Goal: Task Accomplishment & Management: Manage account settings

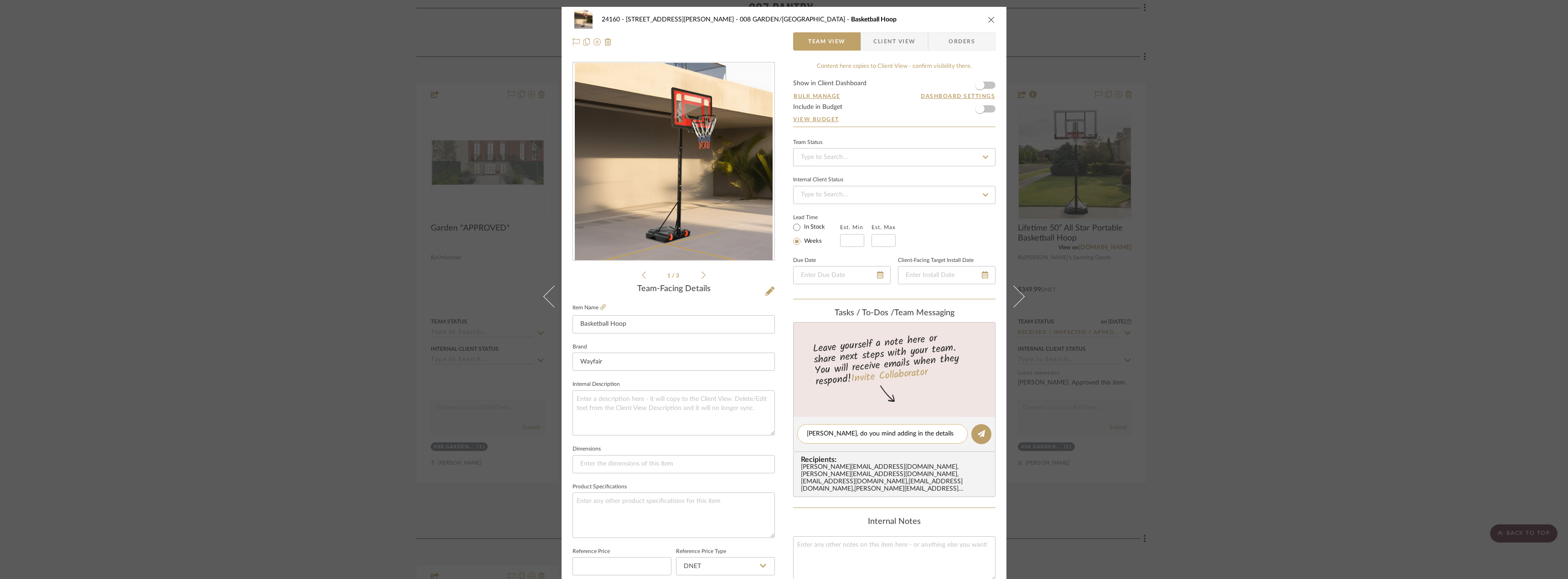
drag, startPoint x: 0, startPoint y: 0, endPoint x: 949, endPoint y: 434, distance: 1043.5
click at [949, 434] on textarea "Anela, do you mind adding in the details for this and" at bounding box center [882, 434] width 152 height 10
click at [951, 434] on textarea "Anela, do you mind adding in the details for this and" at bounding box center [882, 434] width 152 height 10
type textarea "Anela, do you mind adding in the details for this basketball hoop and purchasin…"
click at [983, 430] on button at bounding box center [981, 434] width 20 height 20
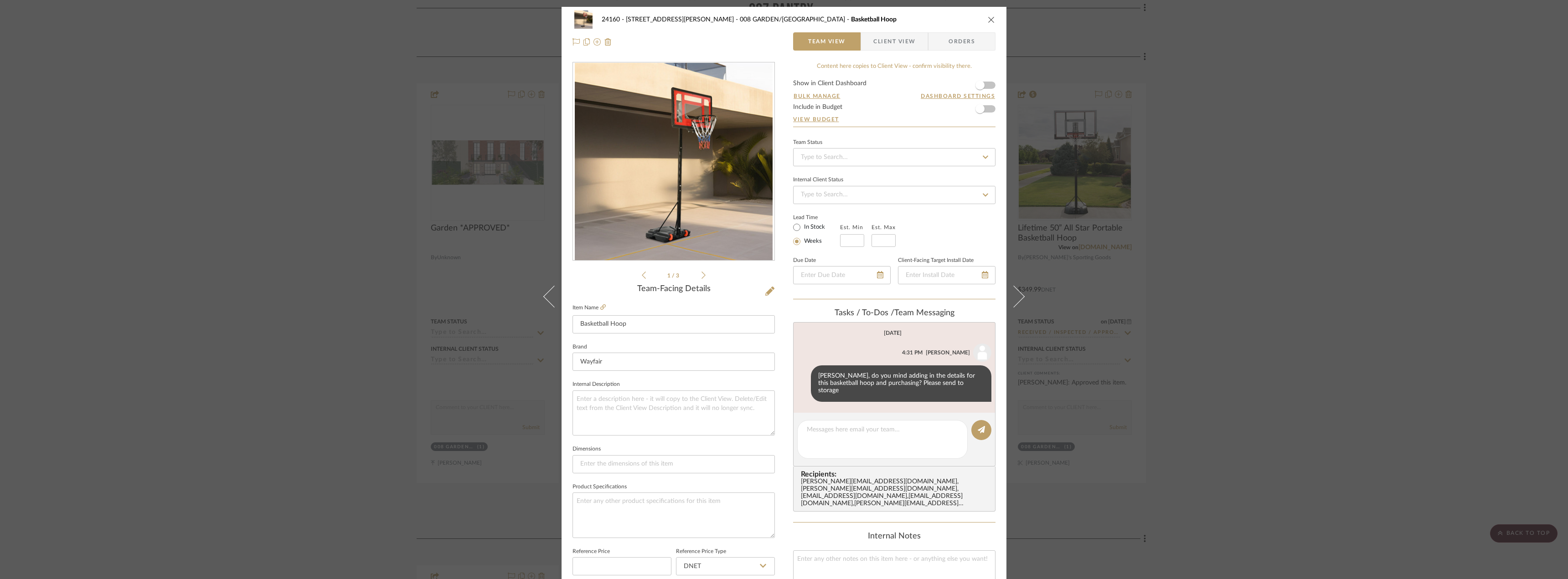
click at [1204, 316] on div "24160 - 214 E 18th Street - Satow Elliot 008 GARDEN/TERRACE Basketball Hoop Tea…" at bounding box center [784, 289] width 1568 height 579
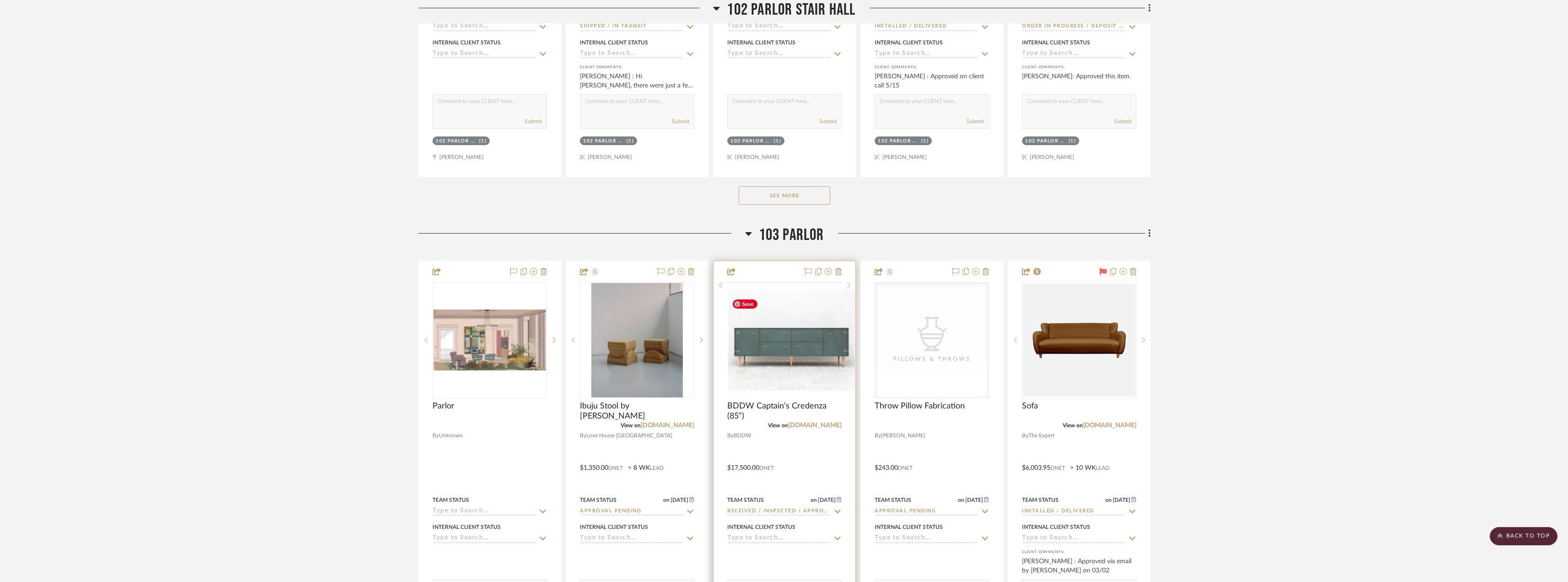
scroll to position [5451, 0]
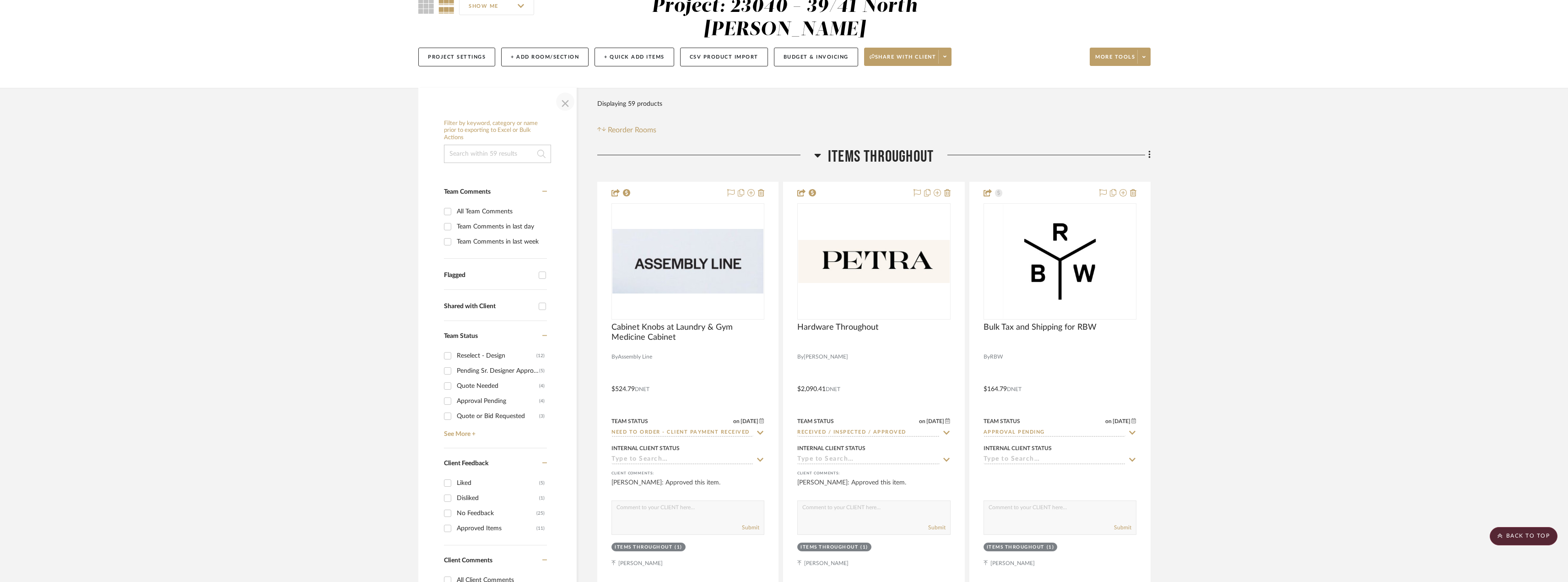
click at [564, 108] on span "button" at bounding box center [565, 101] width 22 height 22
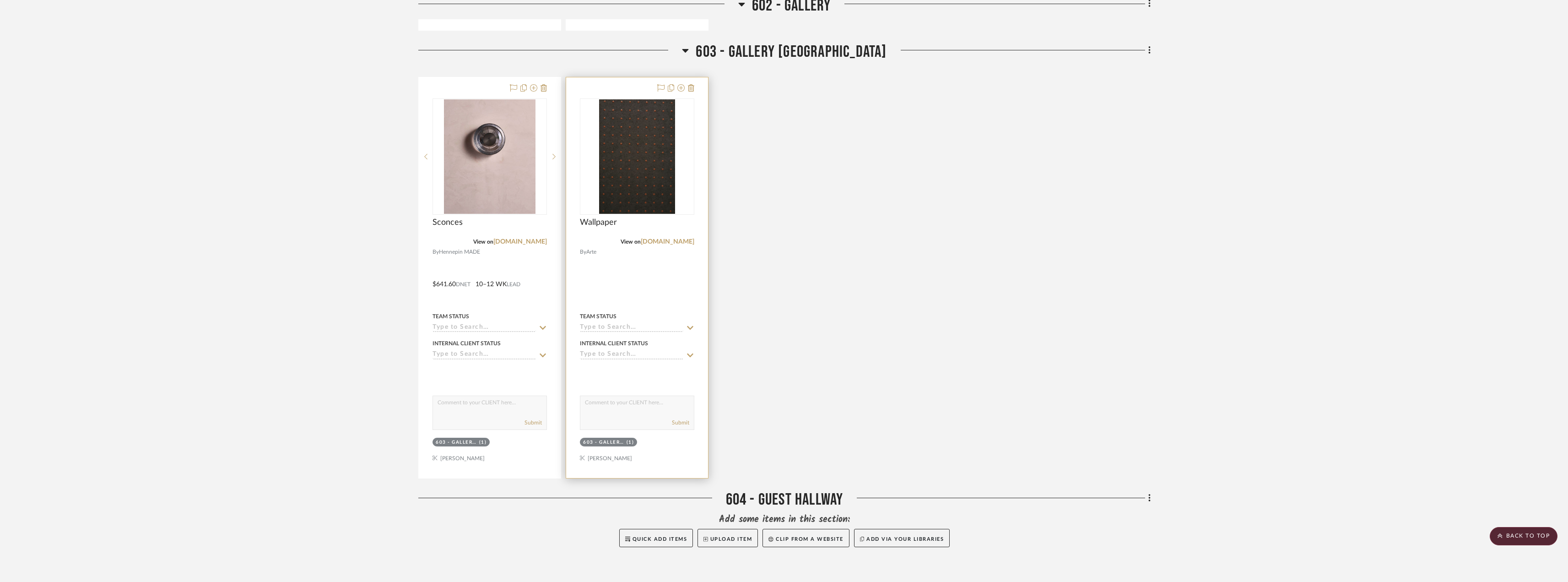
scroll to position [1191, 0]
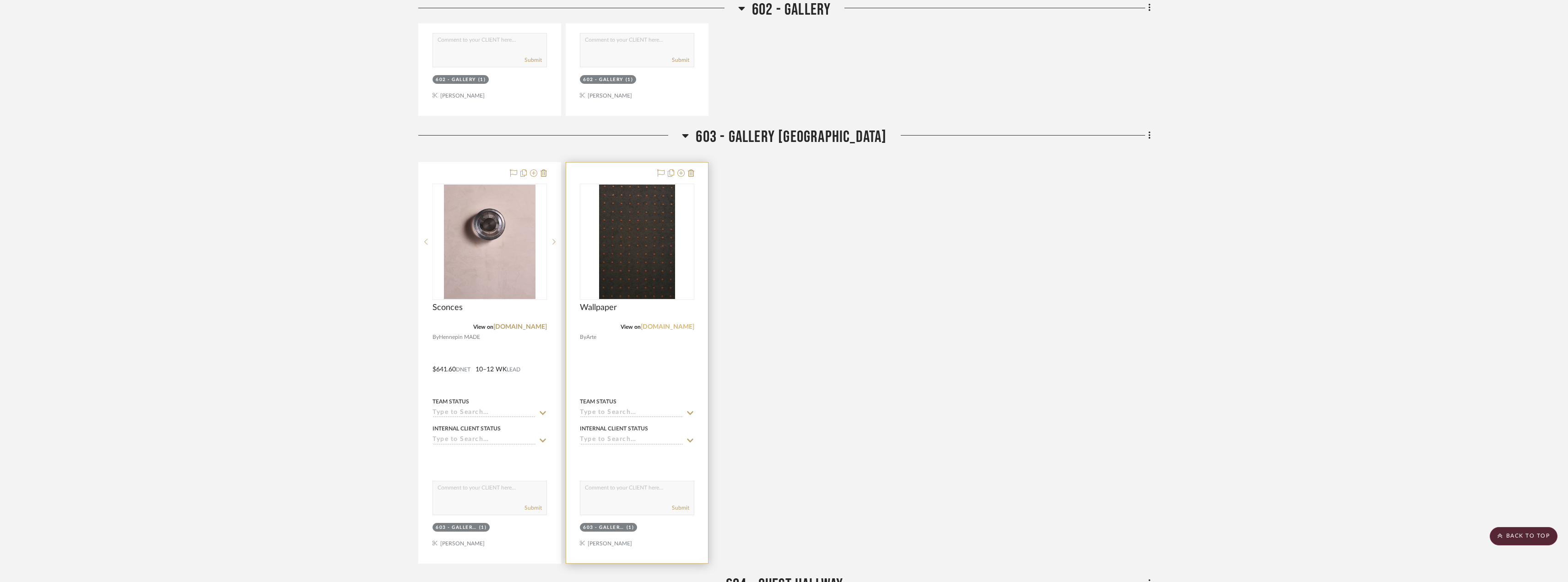
click at [678, 325] on link "[DOMAIN_NAME]" at bounding box center [667, 326] width 53 height 6
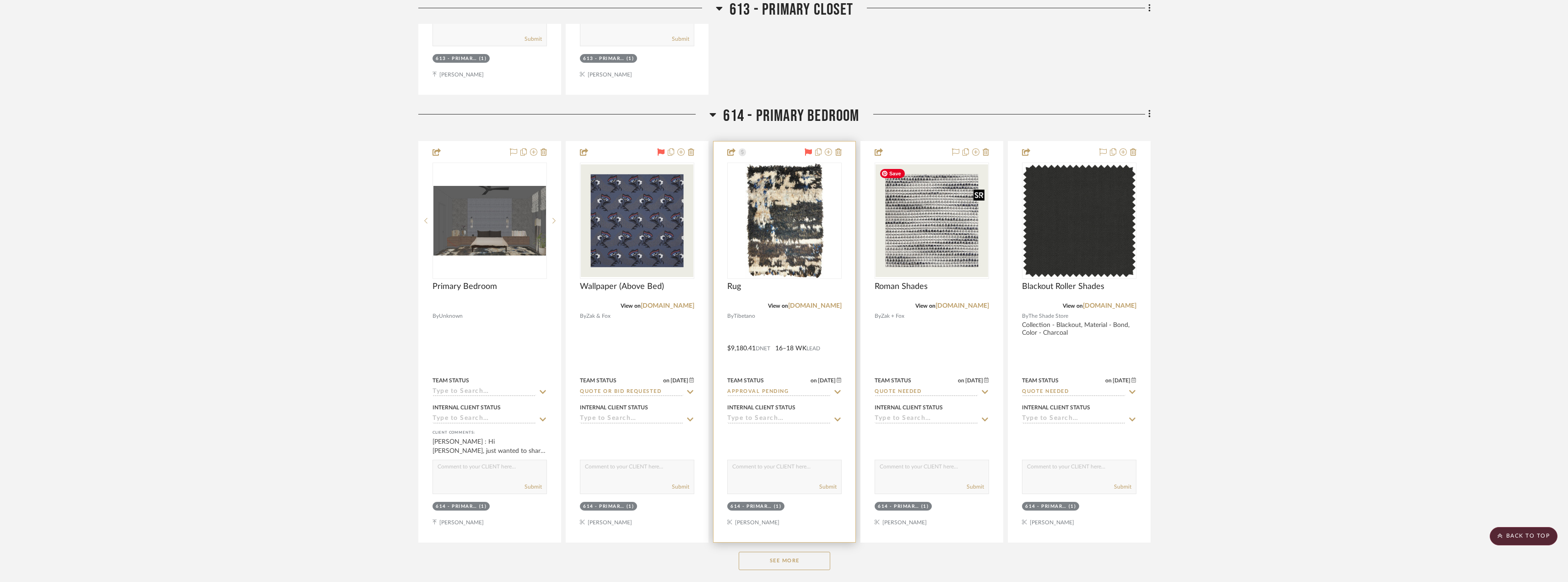
scroll to position [4810, 0]
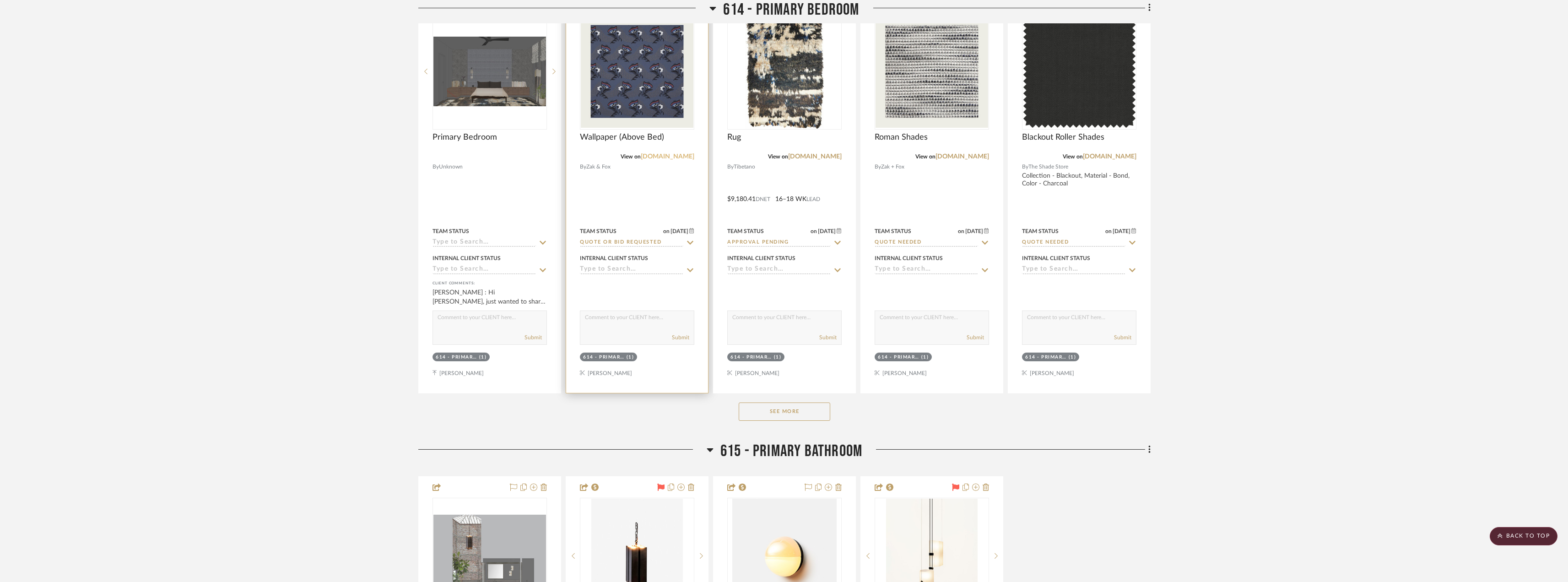
click at [663, 154] on link "[DOMAIN_NAME]" at bounding box center [667, 157] width 53 height 6
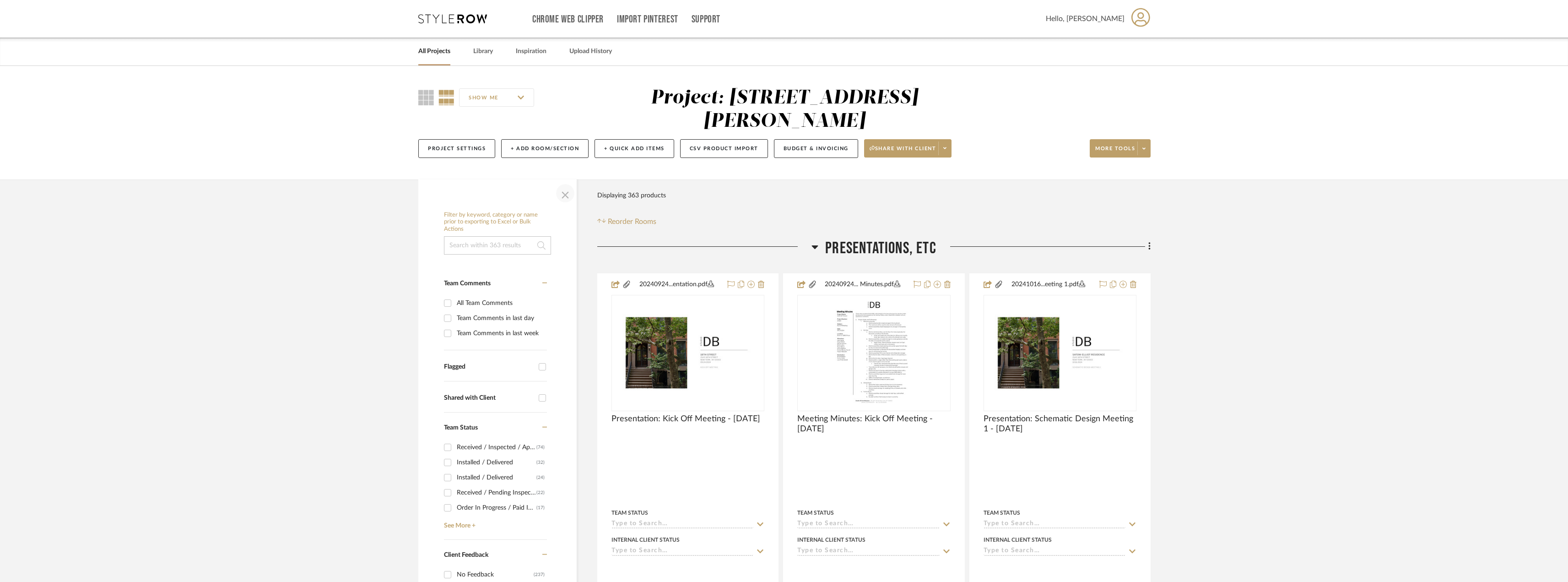
drag, startPoint x: 570, startPoint y: 194, endPoint x: 669, endPoint y: 318, distance: 158.7
click at [570, 194] on span "button" at bounding box center [565, 193] width 22 height 22
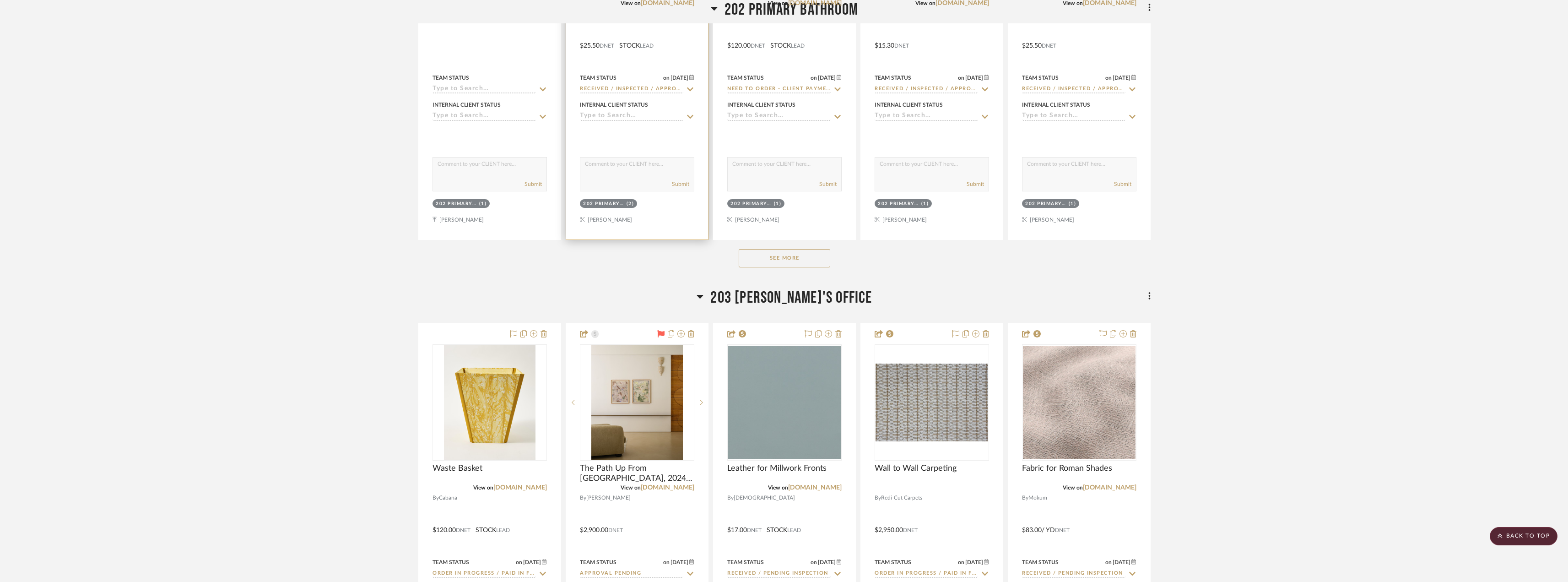
scroll to position [8474, 0]
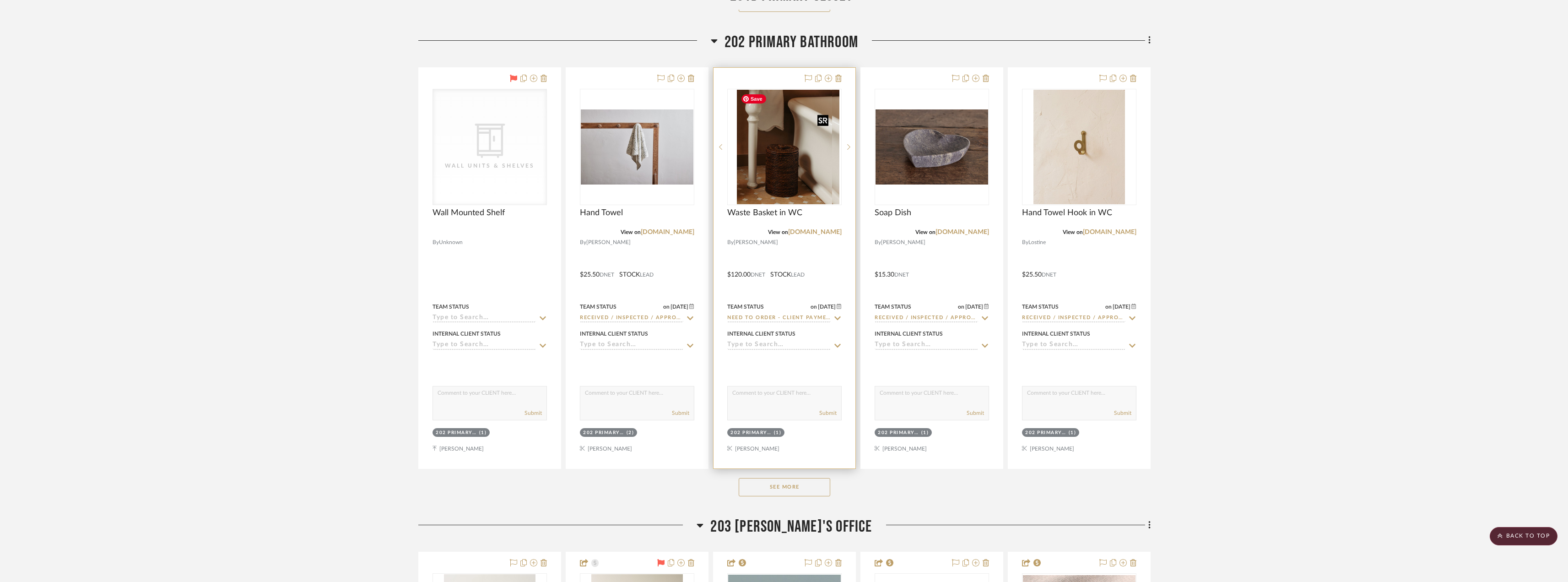
click at [798, 180] on div at bounding box center [784, 147] width 114 height 117
click at [791, 173] on img "0" at bounding box center [784, 147] width 95 height 114
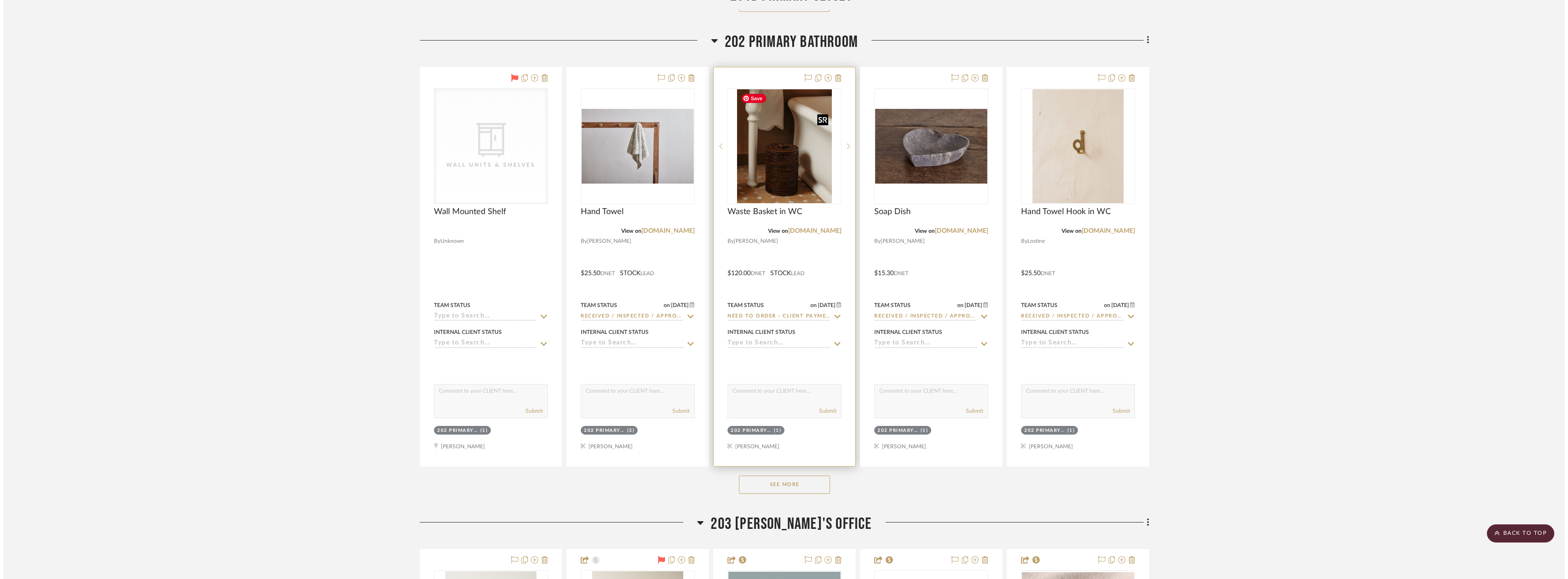
scroll to position [0, 0]
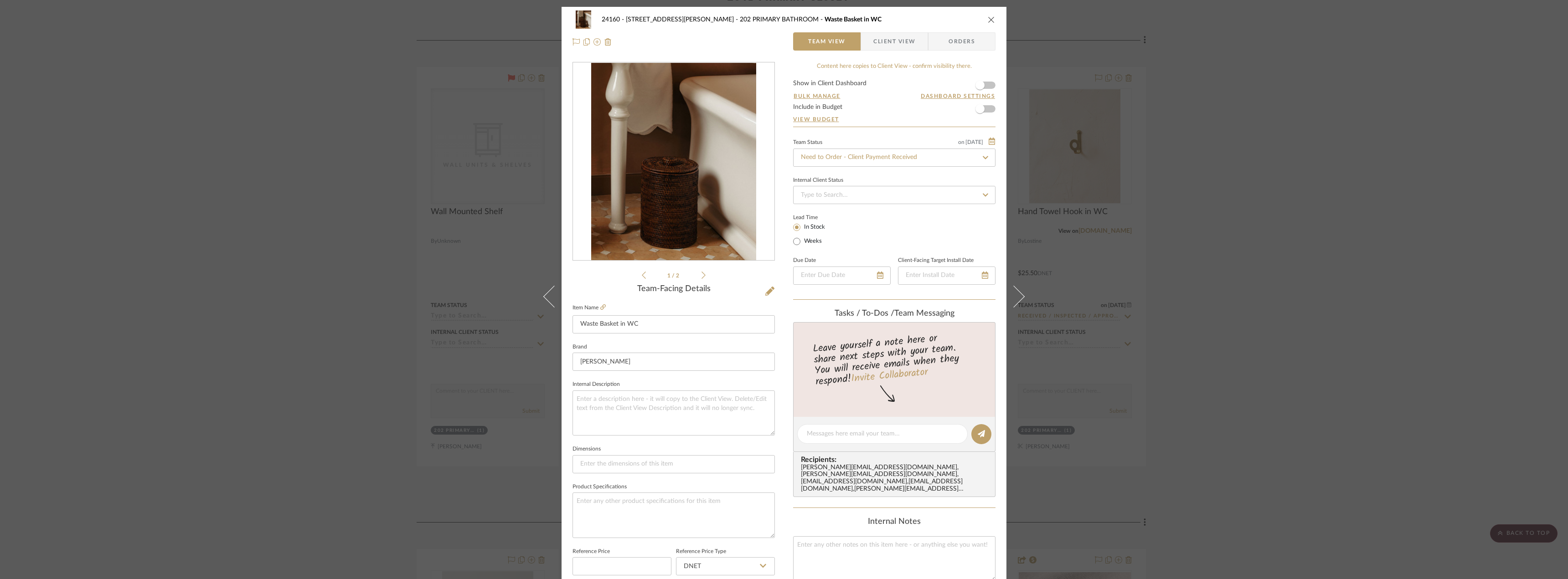
drag, startPoint x: 1437, startPoint y: 358, endPoint x: 1425, endPoint y: 355, distance: 12.4
click at [1435, 358] on div "24160 - 214 E 18th Street - Satow Elliot 202 PRIMARY BATHROOM Waste Basket in W…" at bounding box center [784, 289] width 1568 height 579
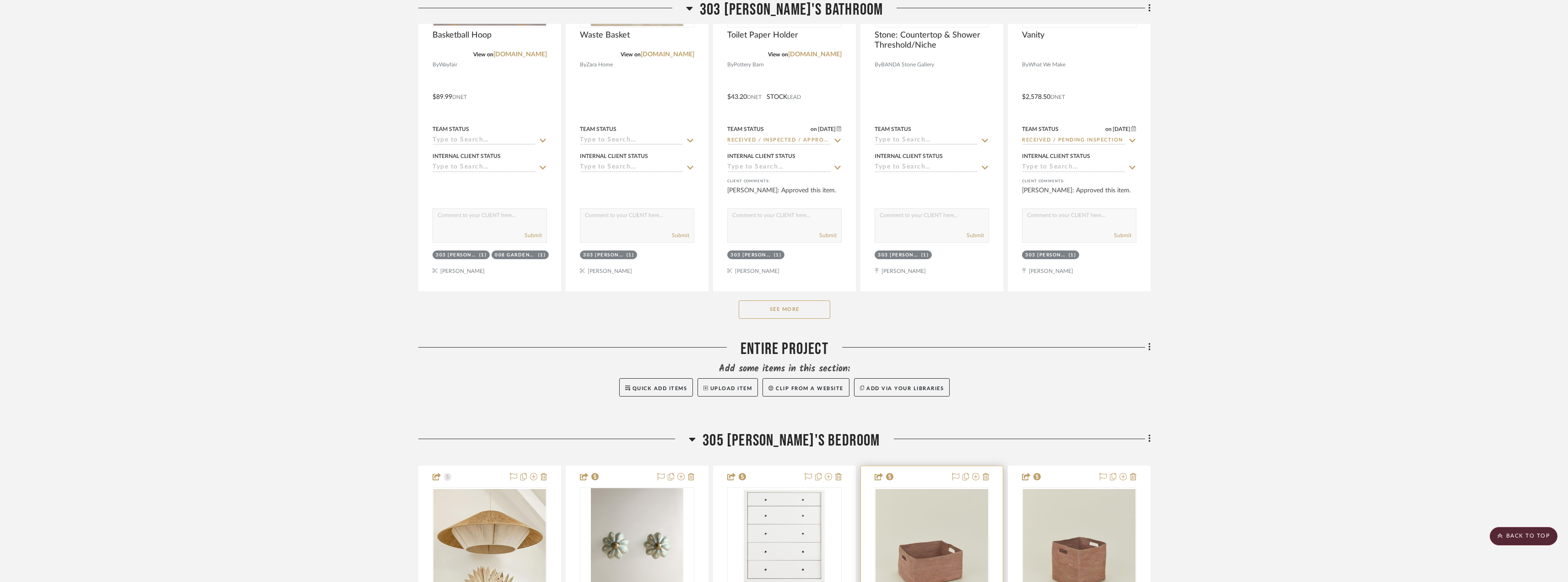
scroll to position [10325, 0]
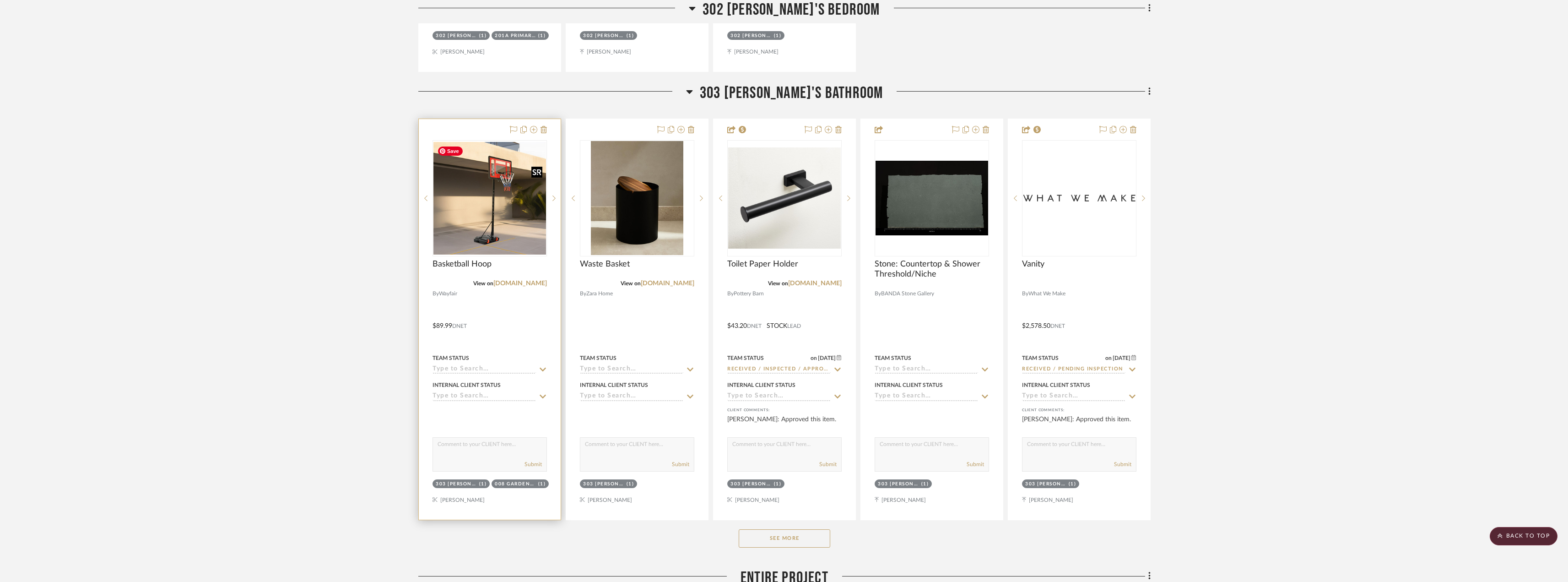
click at [511, 227] on img "0" at bounding box center [490, 198] width 113 height 113
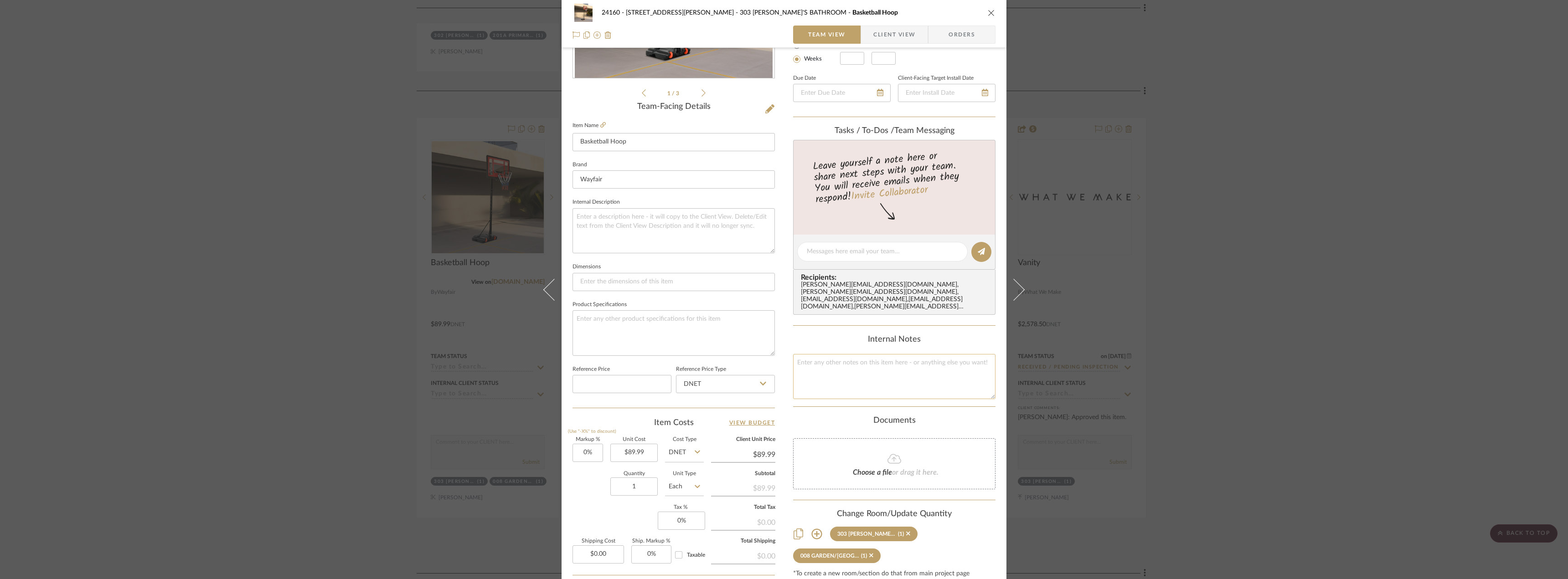
scroll to position [0, 0]
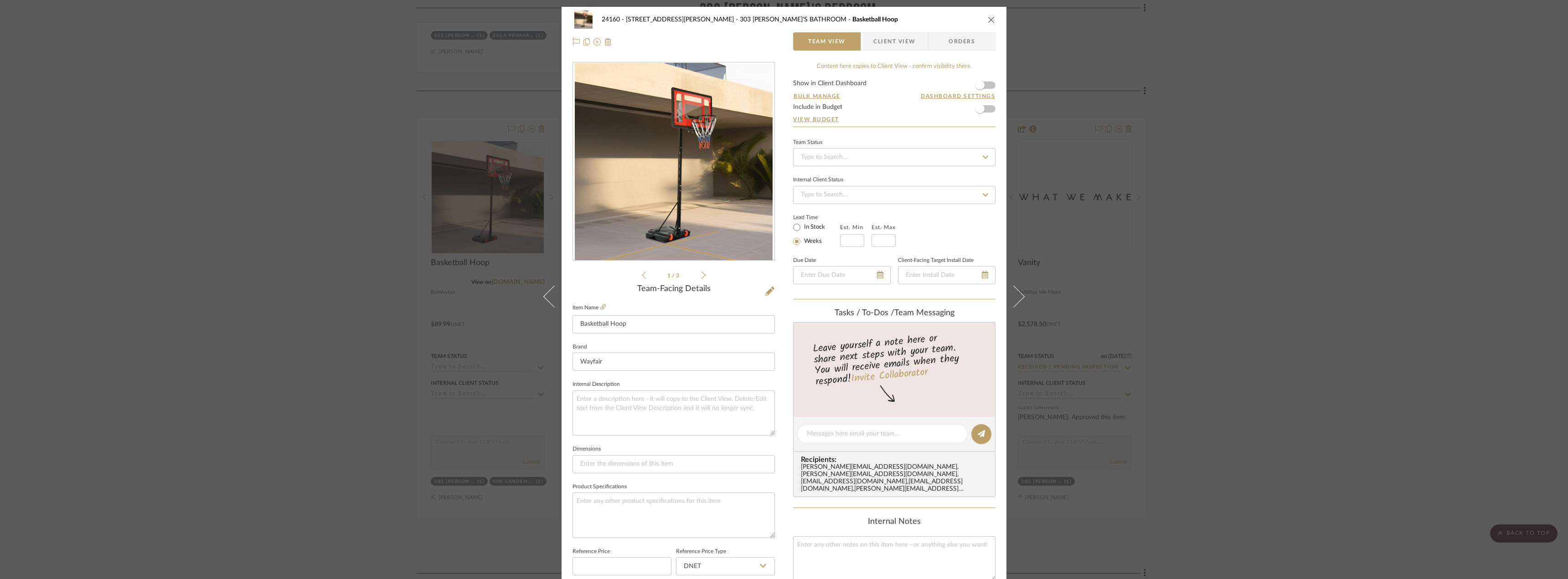
click at [826, 38] on span "Team View" at bounding box center [827, 41] width 38 height 18
click at [1110, 360] on div "24160 - 214 E 18th Street - Satow Elliot 303 JONAH'S BATHROOM Basketball Hoop T…" at bounding box center [784, 289] width 1568 height 579
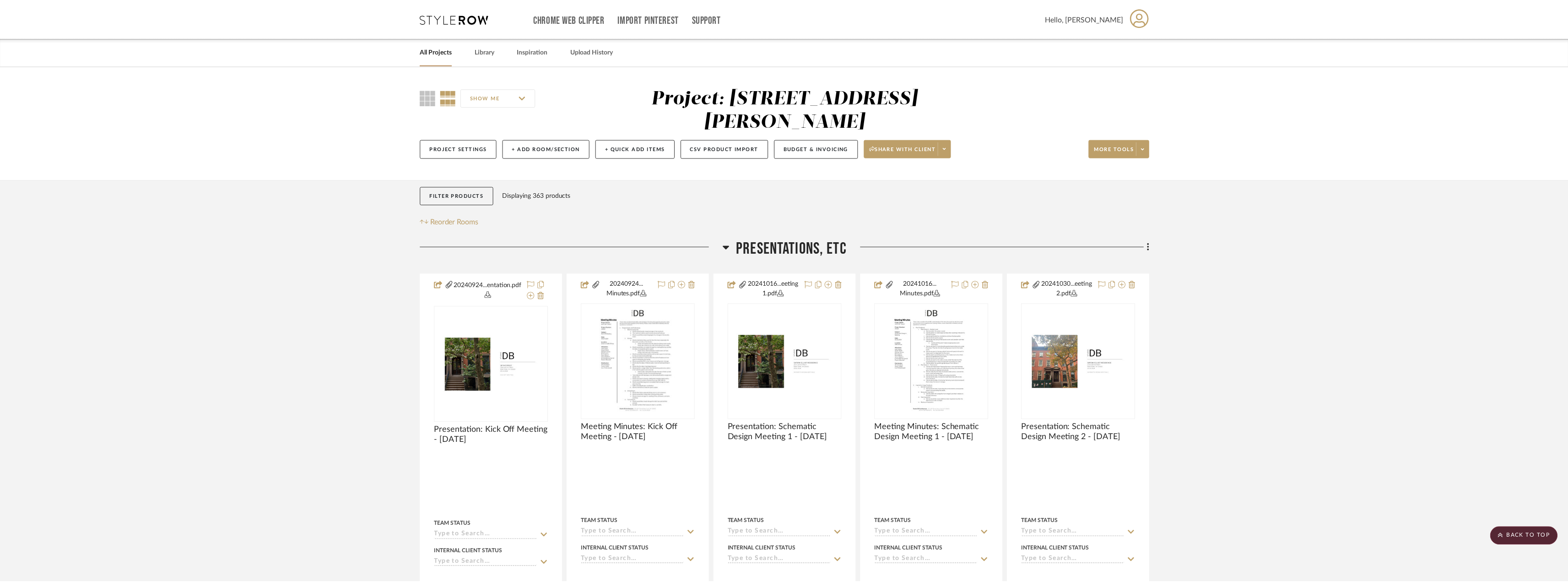
scroll to position [10325, 0]
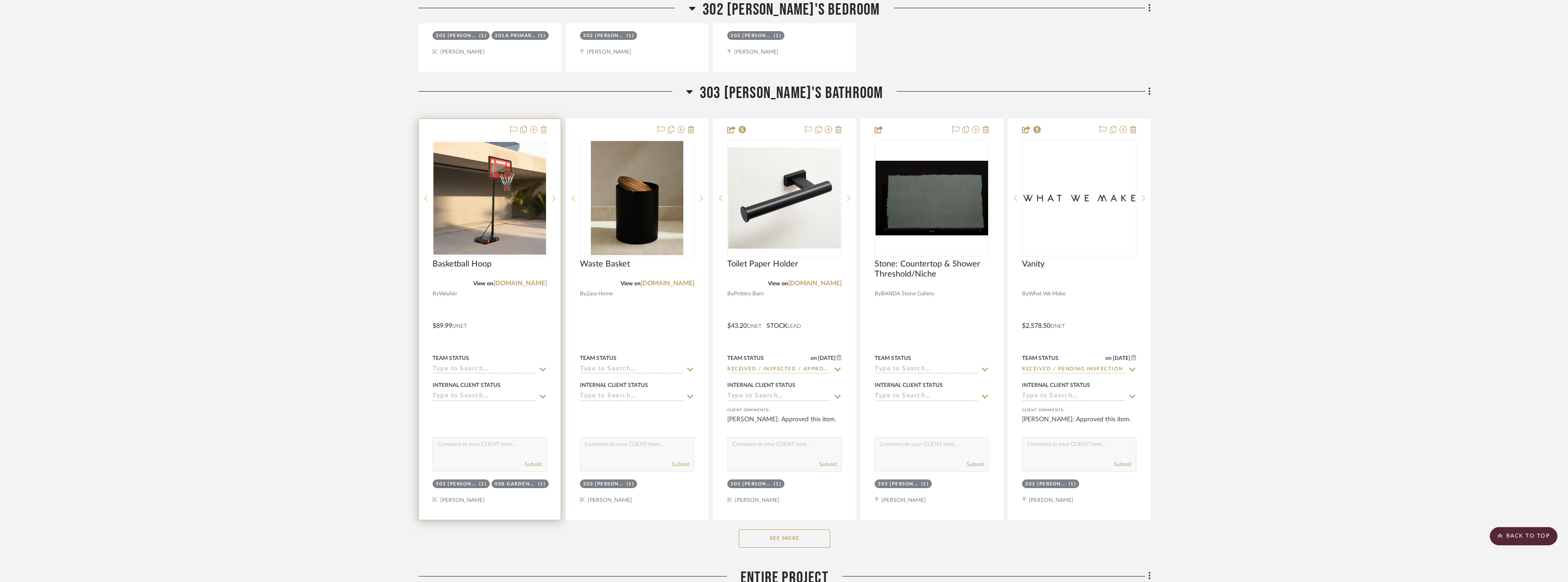
click at [543, 133] on icon at bounding box center [544, 129] width 6 height 7
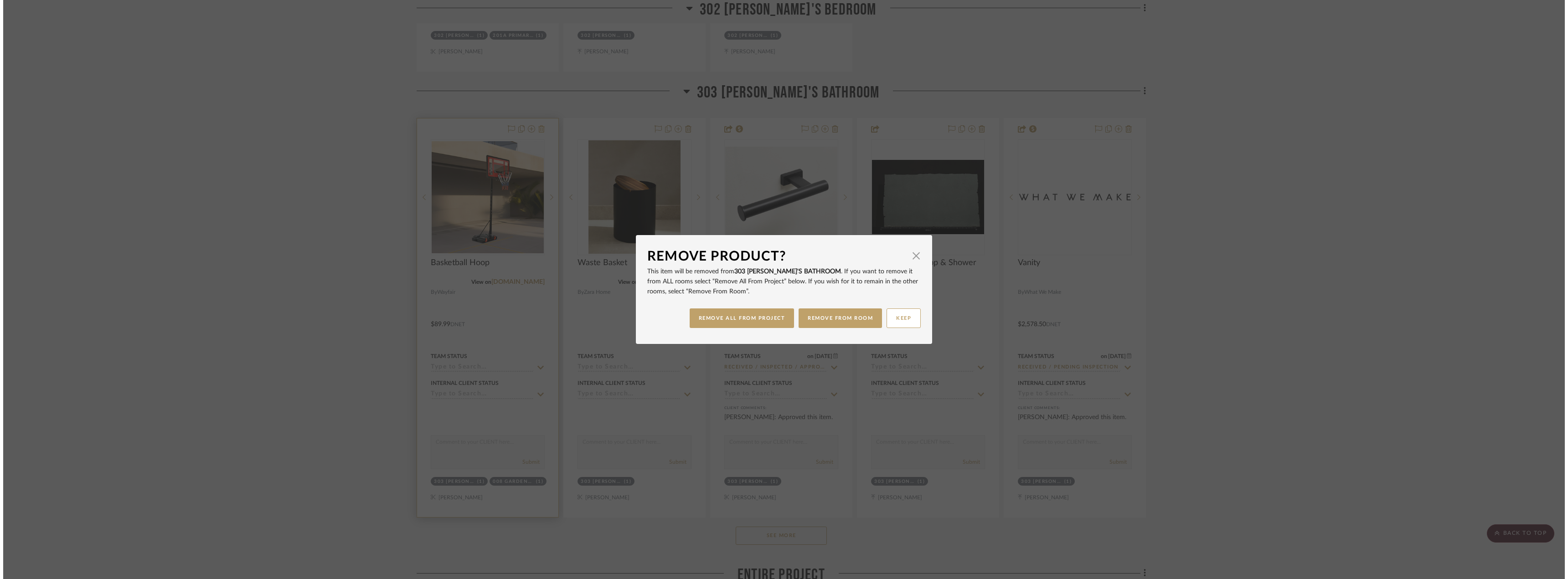
scroll to position [0, 0]
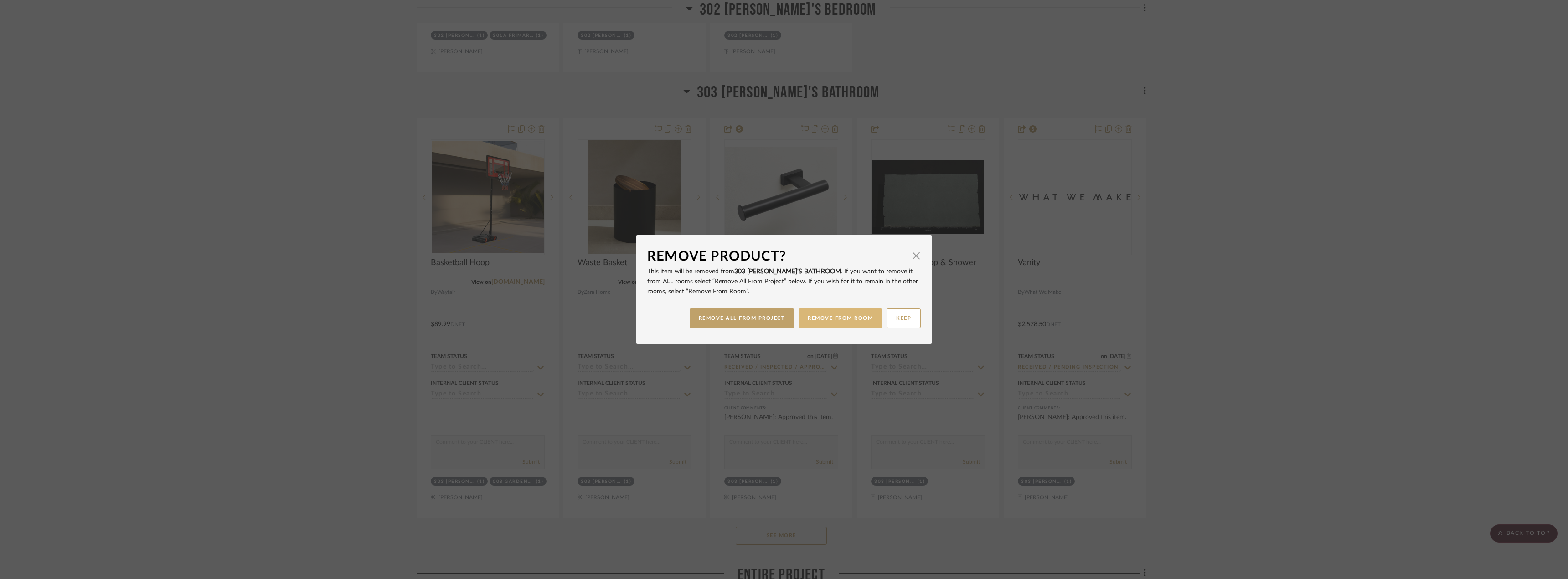
click at [840, 314] on button "REMOVE FROM ROOM" at bounding box center [840, 318] width 83 height 20
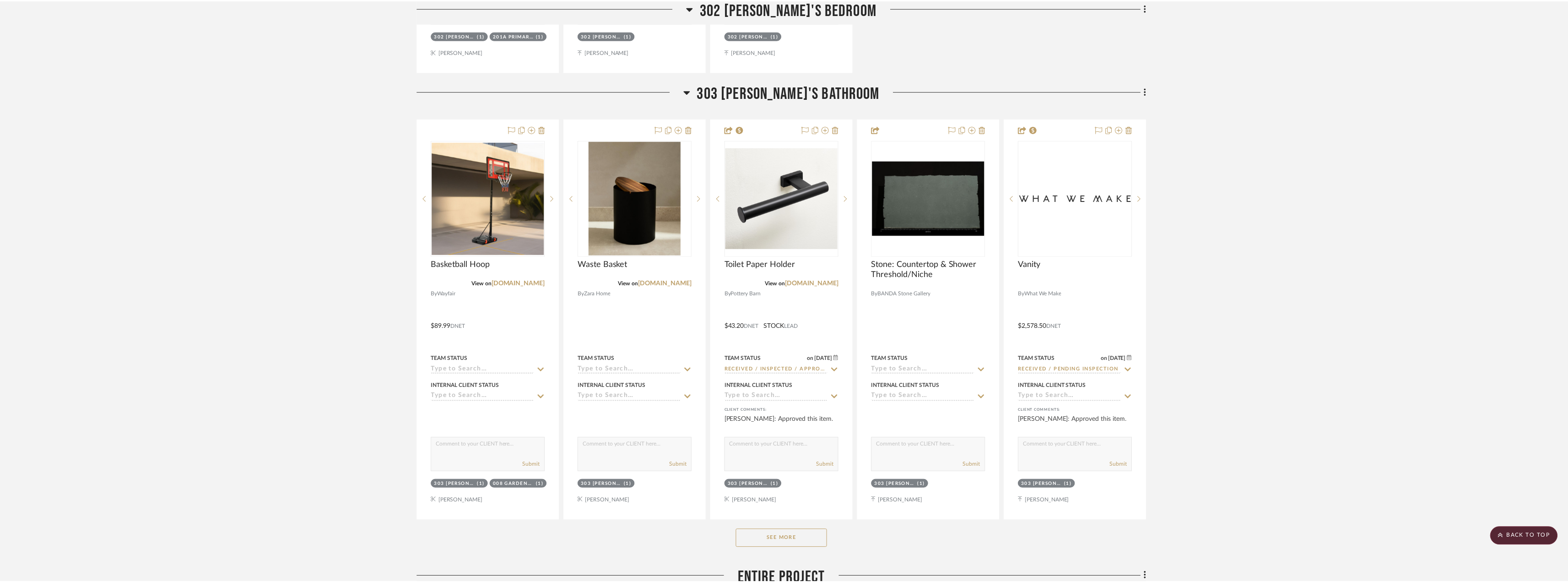
scroll to position [10325, 0]
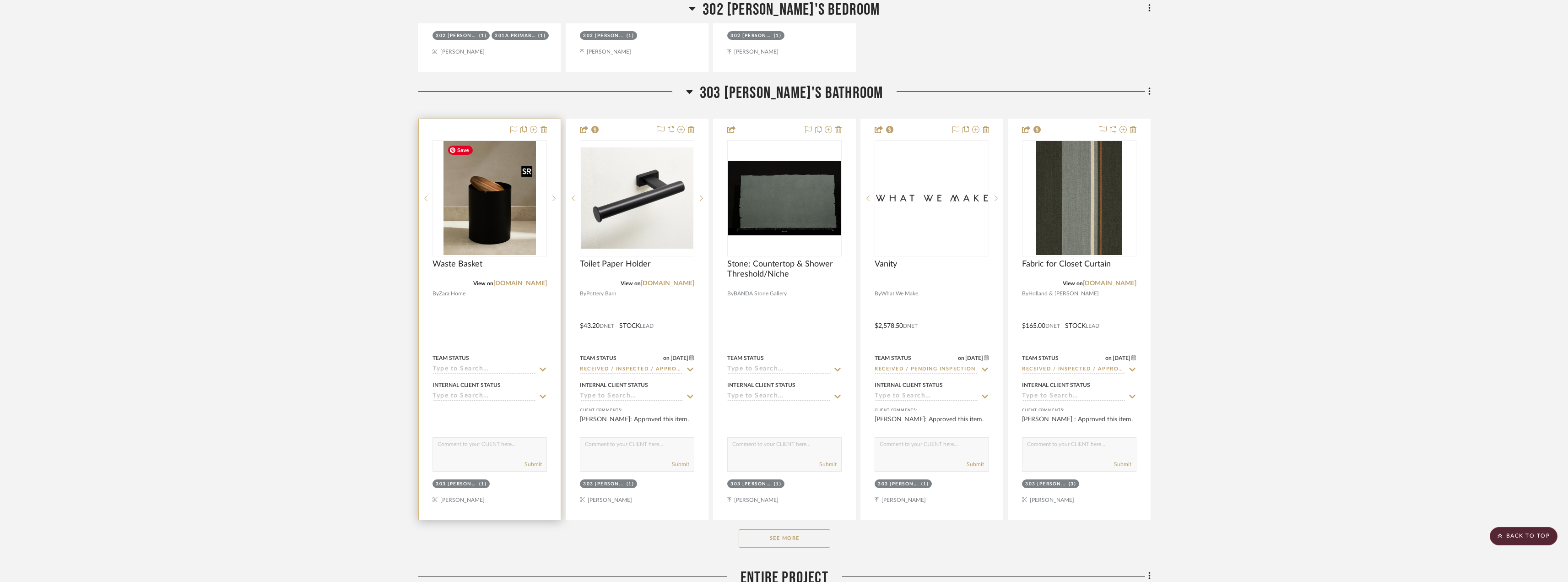
click at [513, 229] on img "0" at bounding box center [489, 198] width 92 height 114
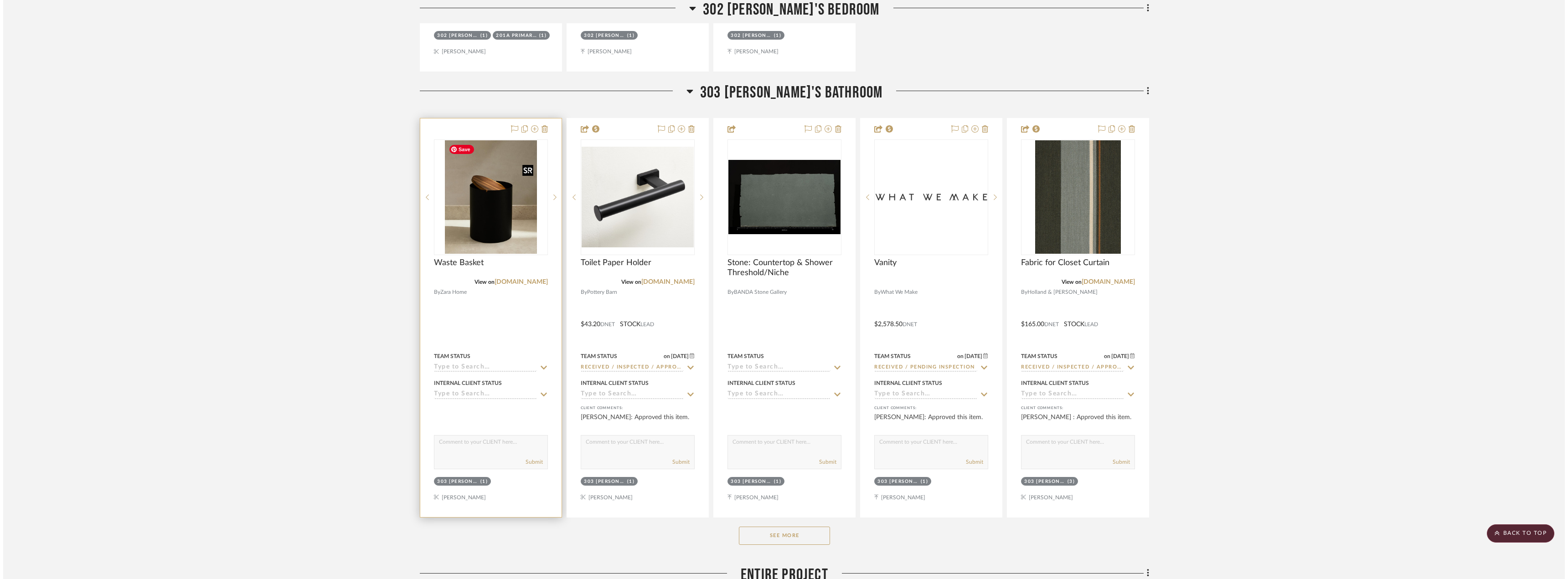
scroll to position [0, 0]
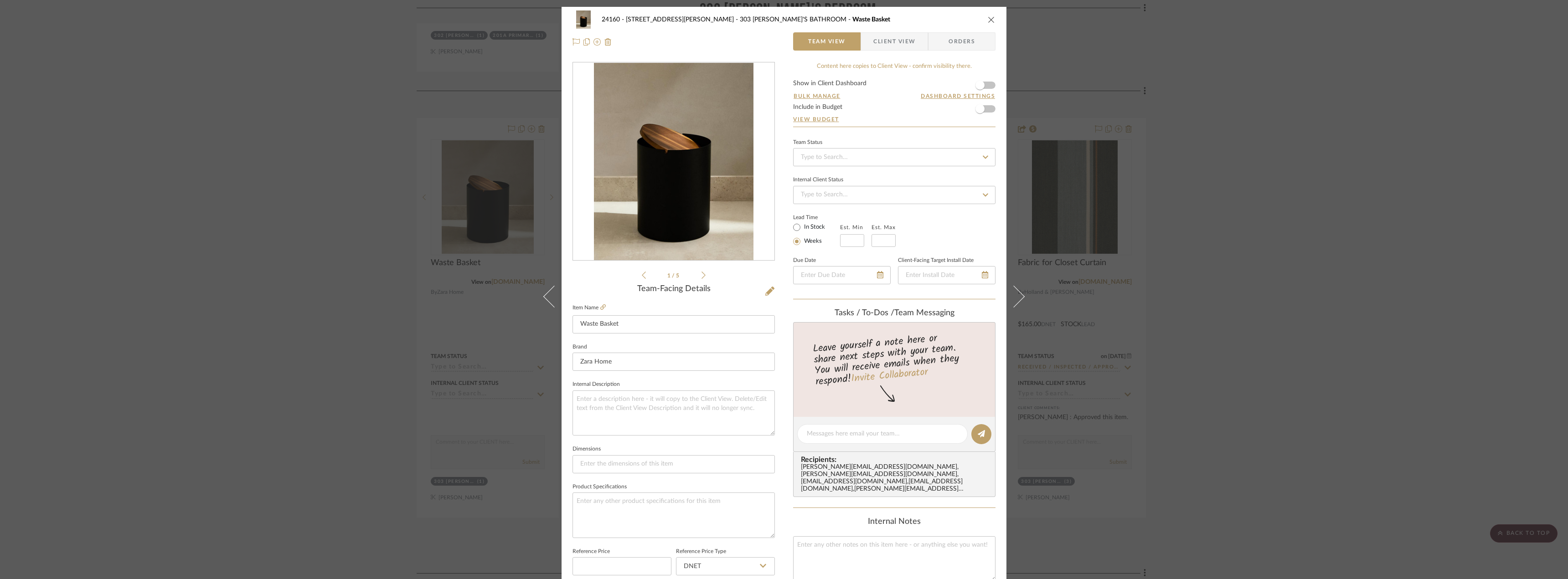
click at [1175, 83] on div "24160 - 214 E 18th Street - Satow Elliot 303 JONAH'S BATHROOM Waste Basket Team…" at bounding box center [784, 289] width 1568 height 579
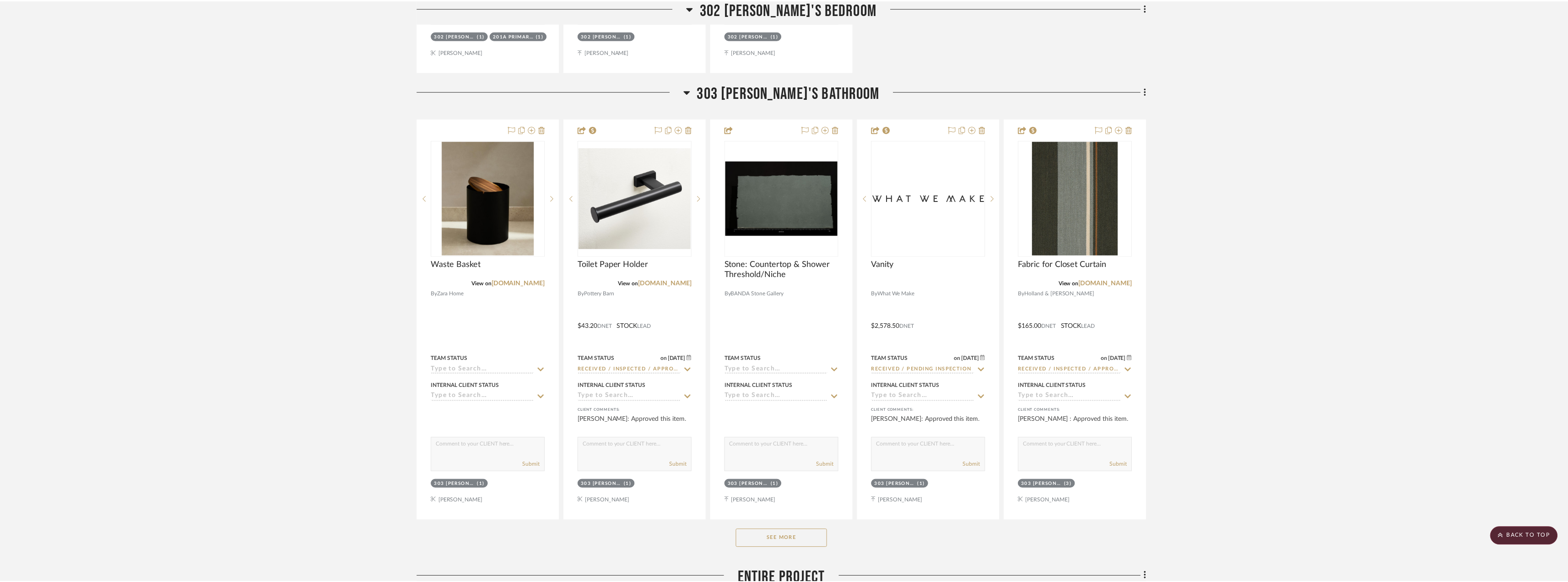
scroll to position [10325, 0]
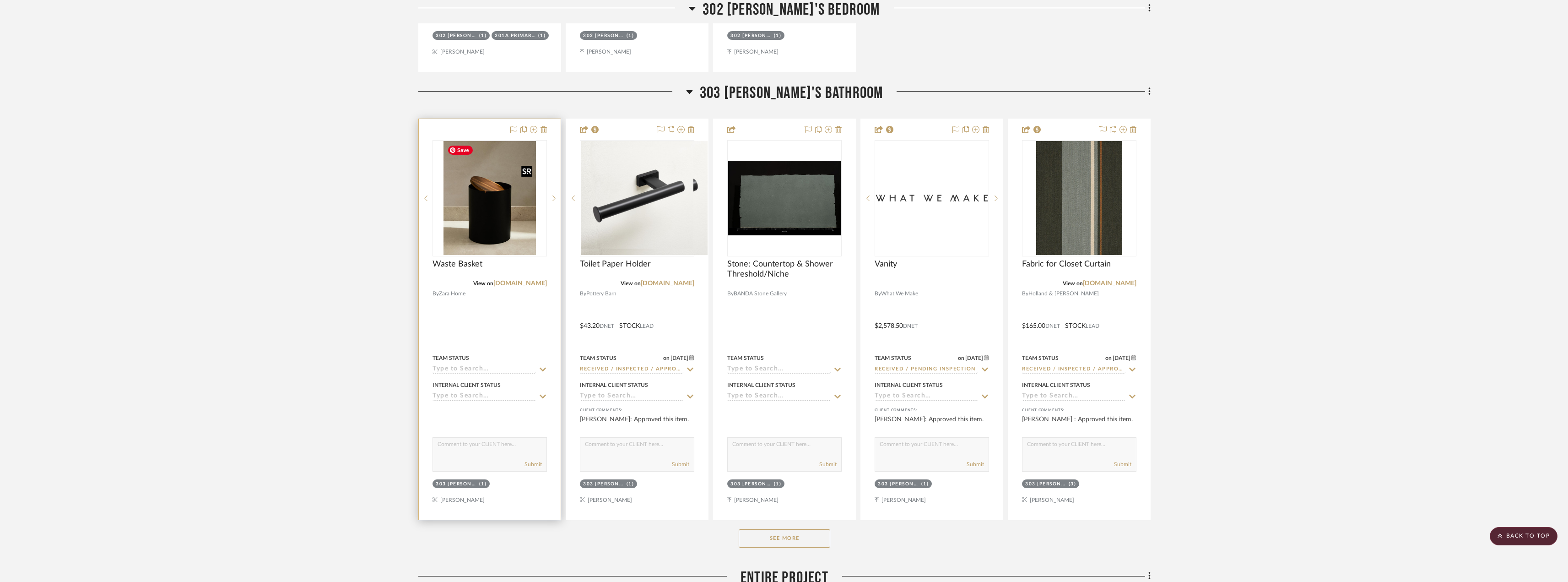
click at [505, 229] on img "0" at bounding box center [489, 198] width 92 height 114
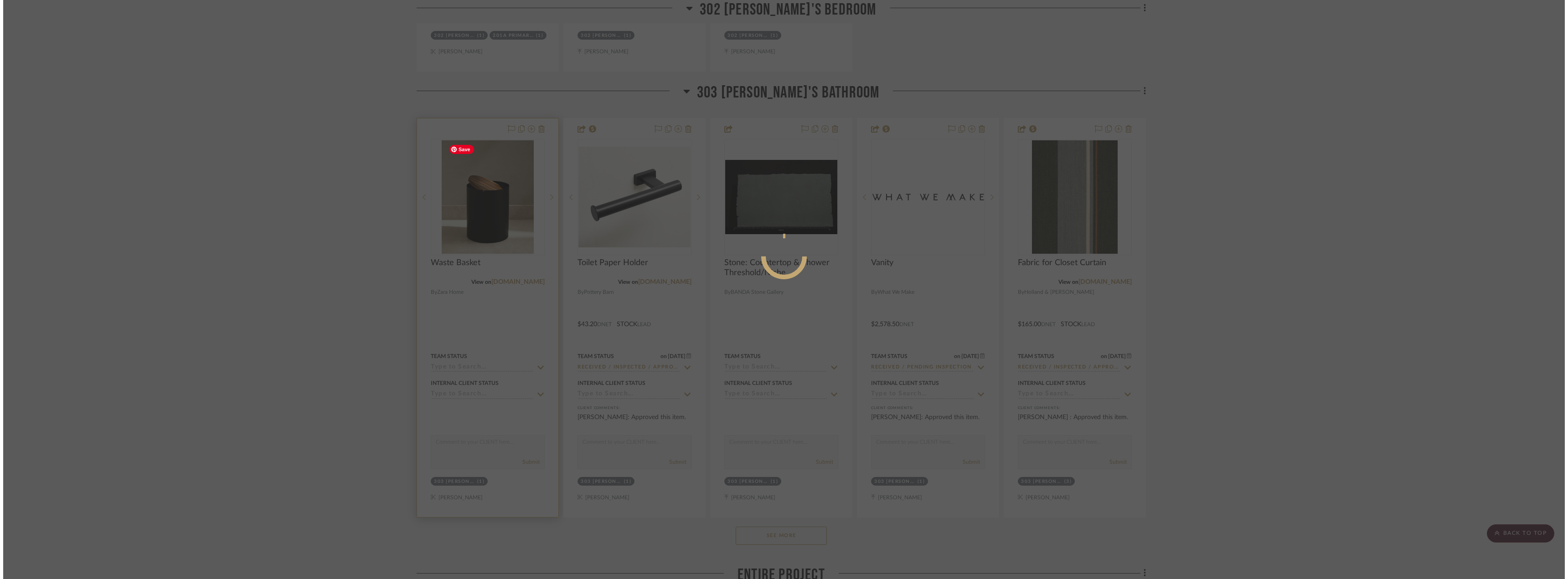
scroll to position [0, 0]
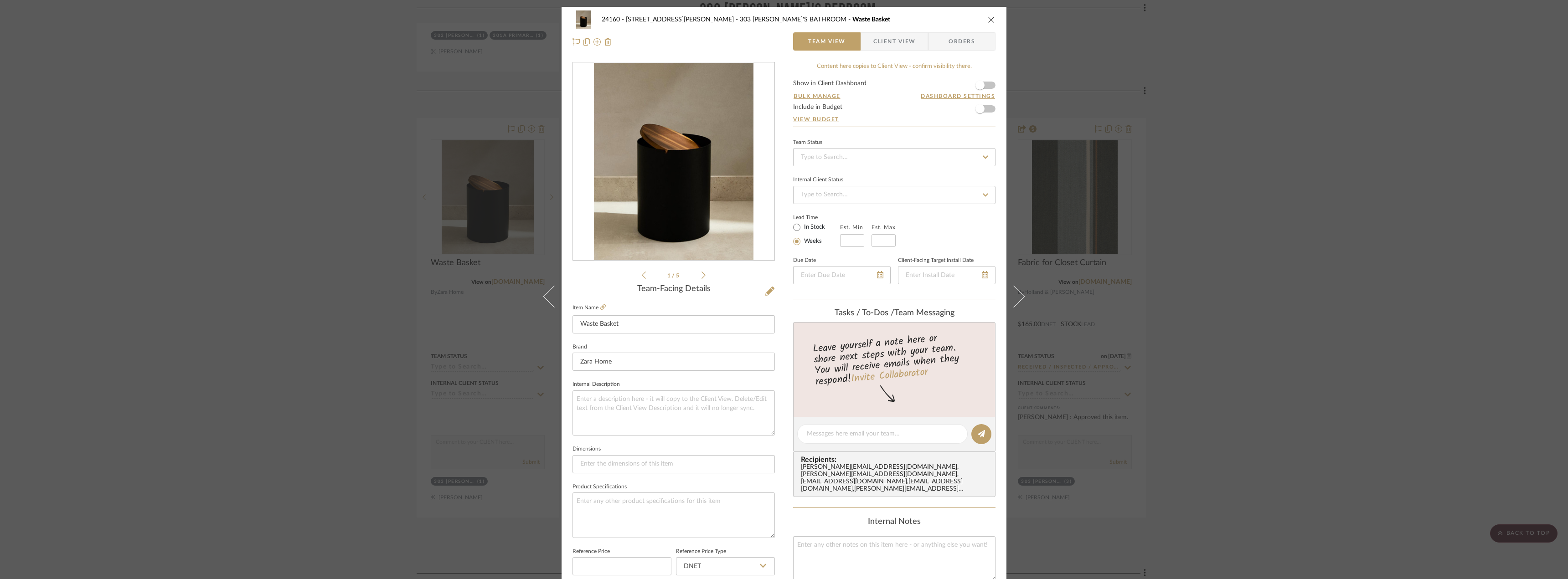
drag, startPoint x: 1222, startPoint y: 140, endPoint x: 895, endPoint y: 112, distance: 328.2
click at [1220, 139] on div "24160 - 214 E 18th Street - Satow Elliot 303 JONAH'S BATHROOM Waste Basket Team…" at bounding box center [784, 289] width 1568 height 579
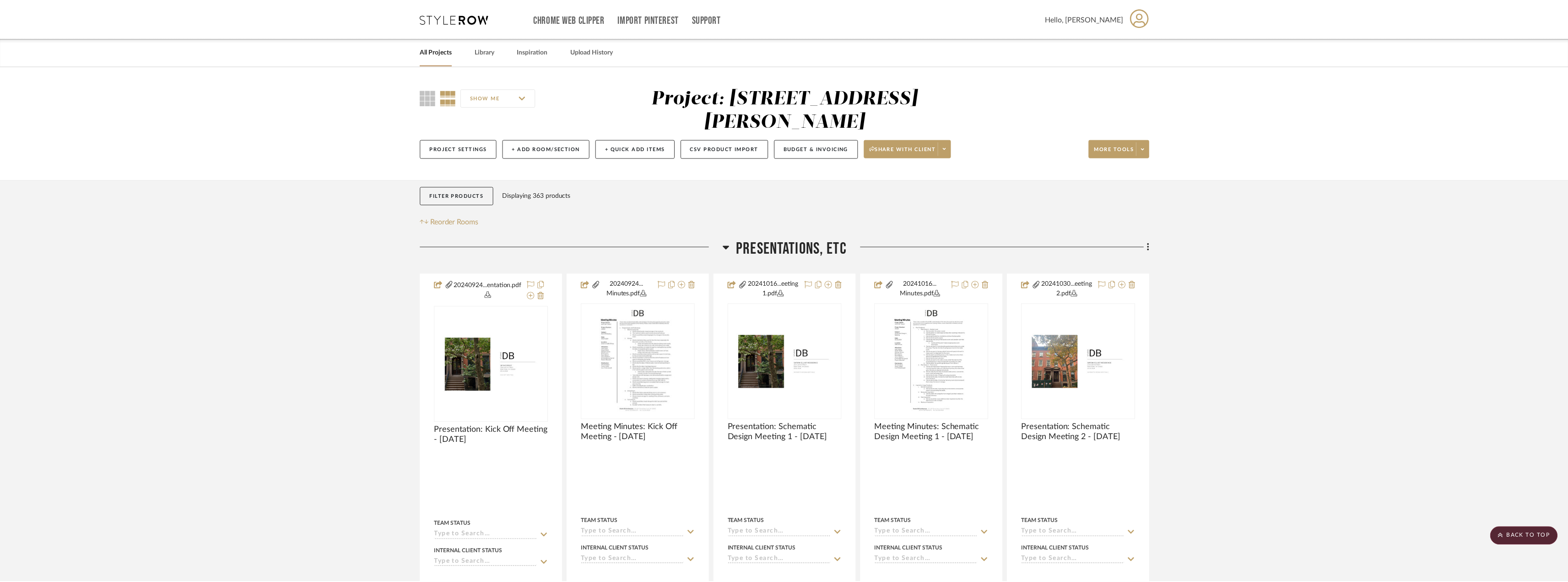
scroll to position [10325, 0]
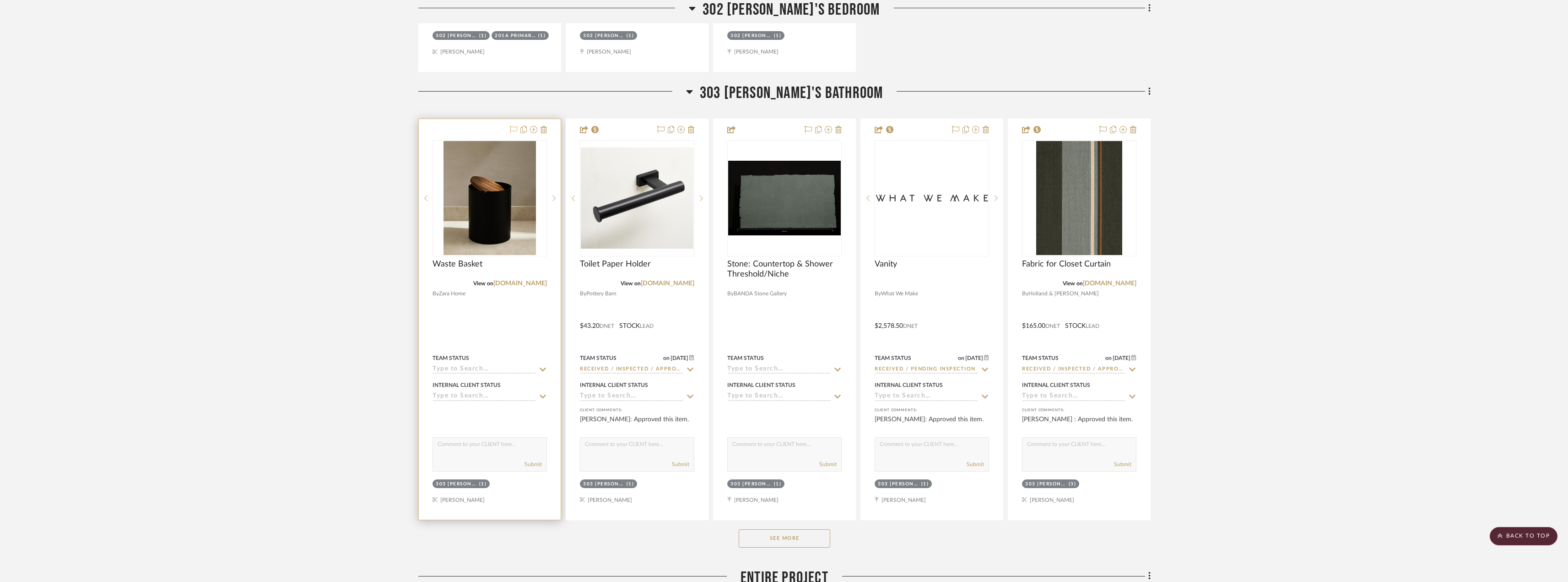
click at [514, 128] on icon at bounding box center [514, 129] width 7 height 7
click at [516, 197] on img "0" at bounding box center [489, 198] width 92 height 114
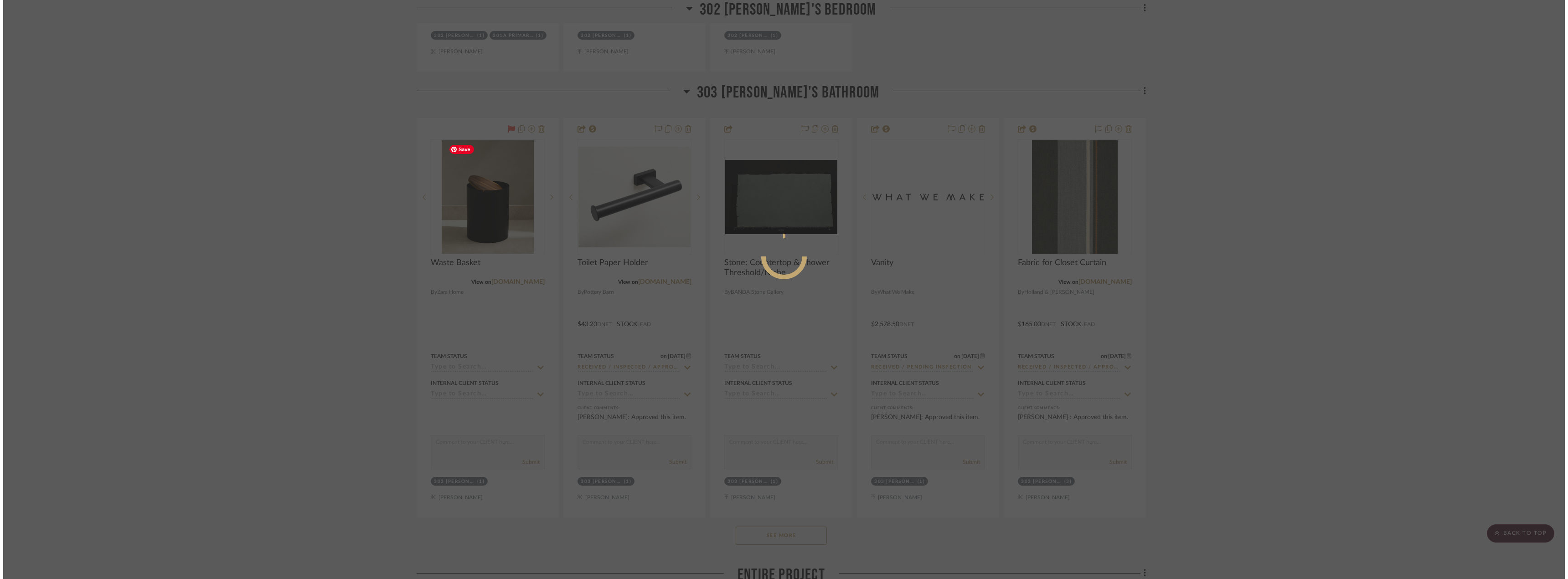
scroll to position [0, 0]
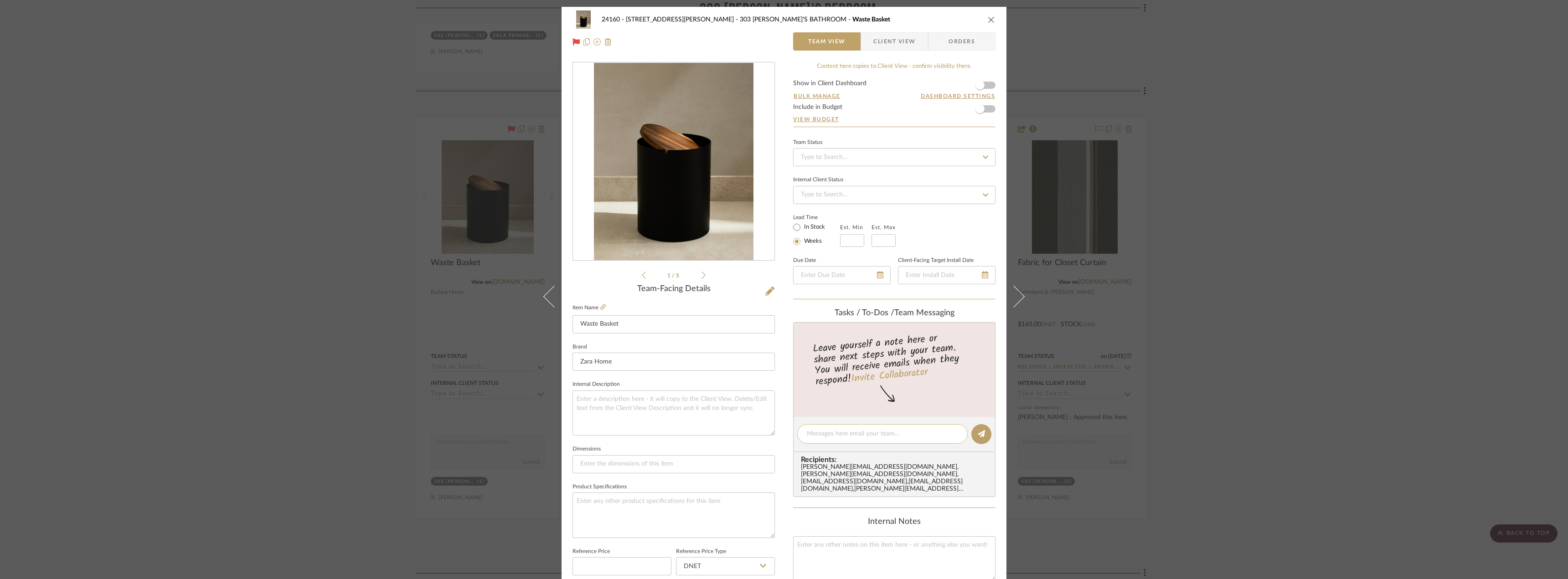
click at [839, 433] on textarea at bounding box center [882, 434] width 152 height 10
type textarea "Madeleine, please add in the details/ pricing and purchase this, thanks!"
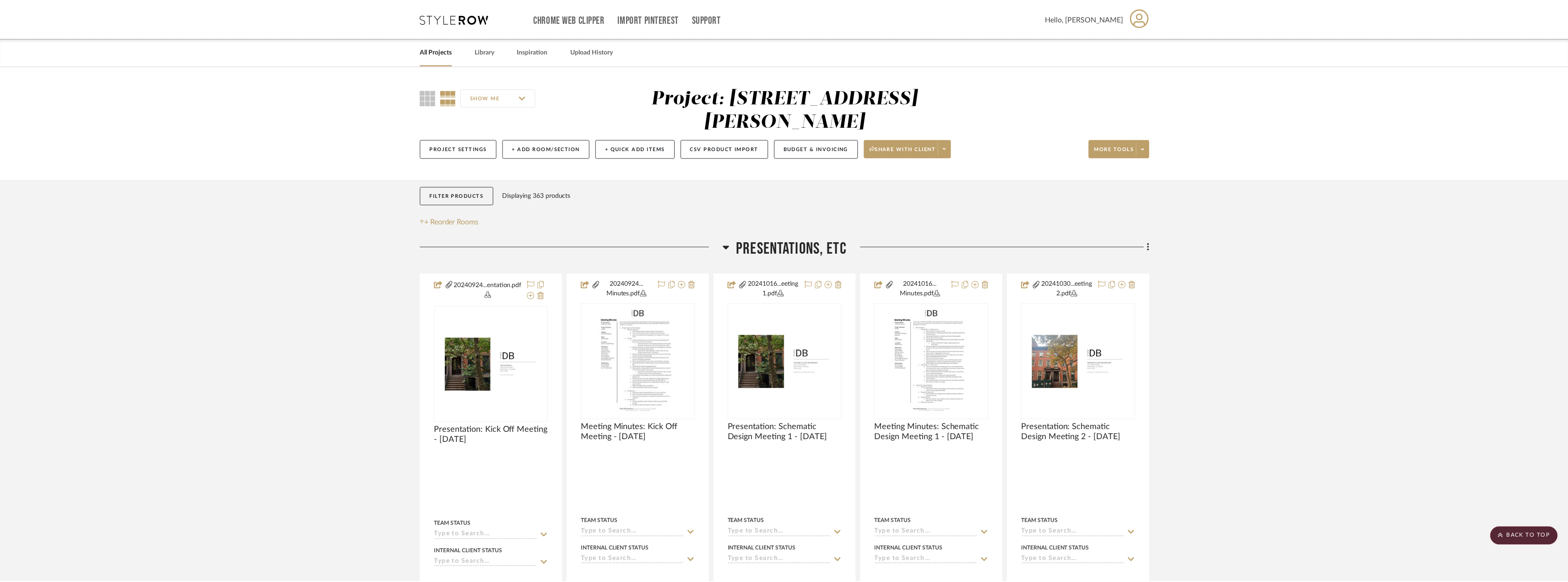
scroll to position [10325, 0]
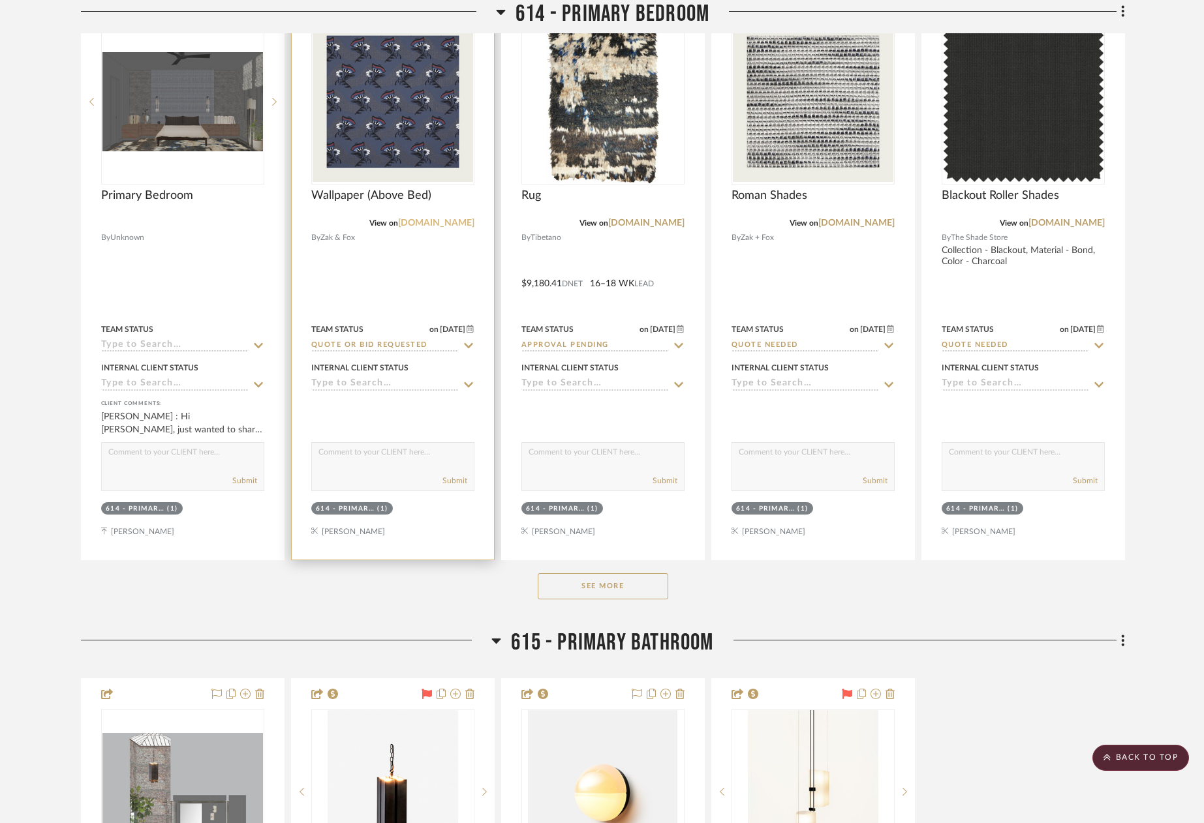
click at [452, 224] on link "[DOMAIN_NAME]" at bounding box center [436, 223] width 76 height 9
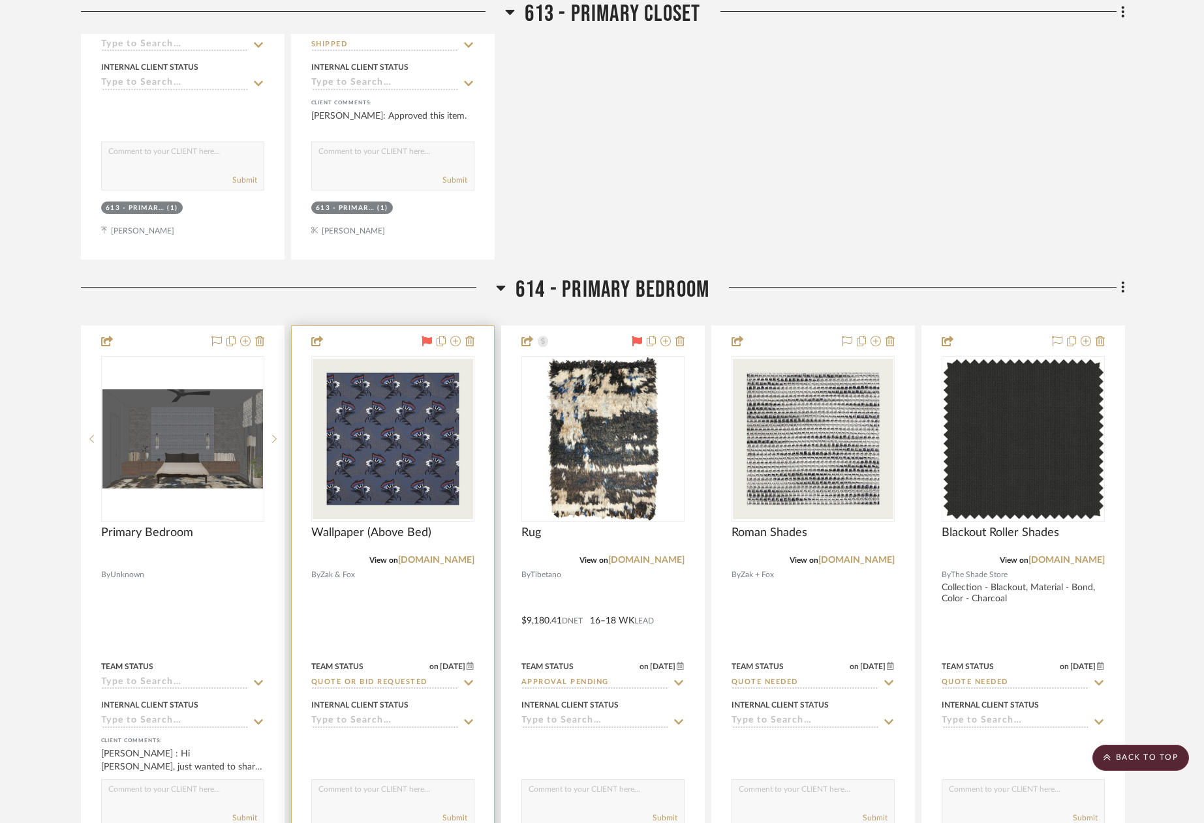
scroll to position [6525, 0]
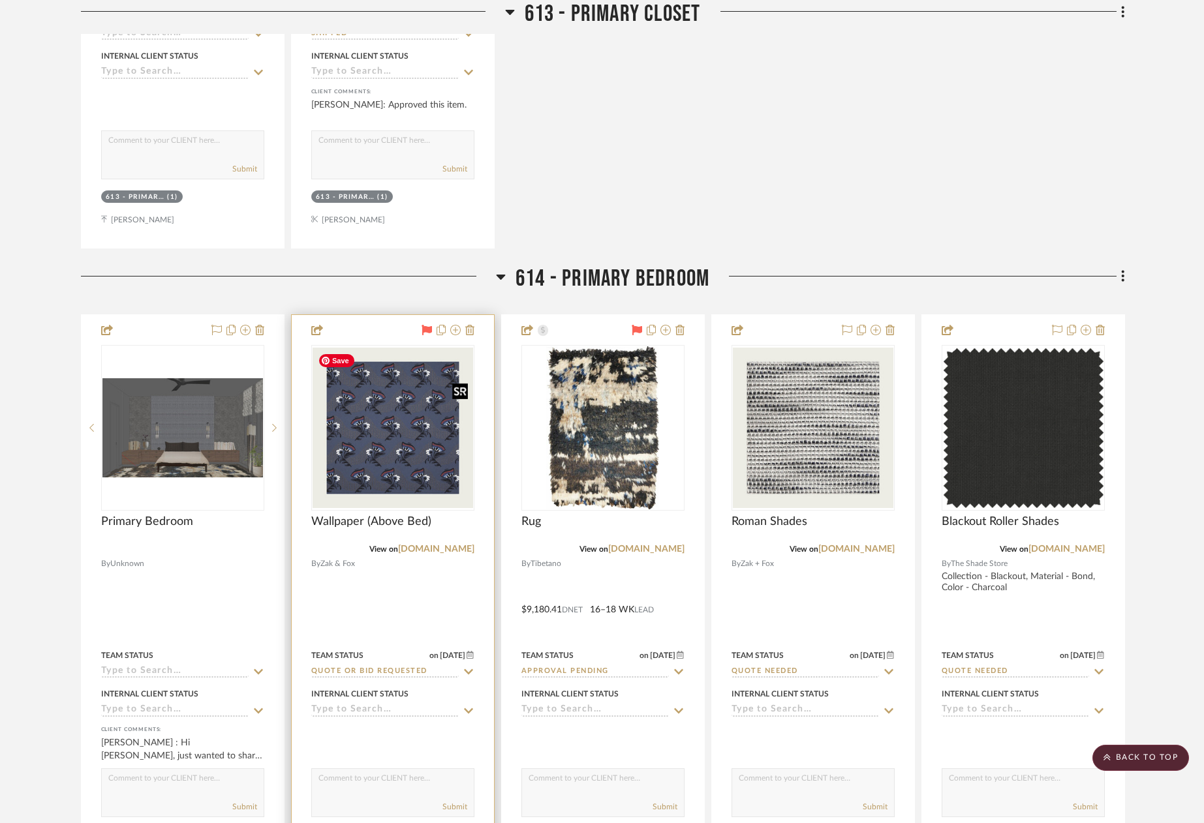
click at [418, 455] on img "0" at bounding box center [393, 428] width 161 height 161
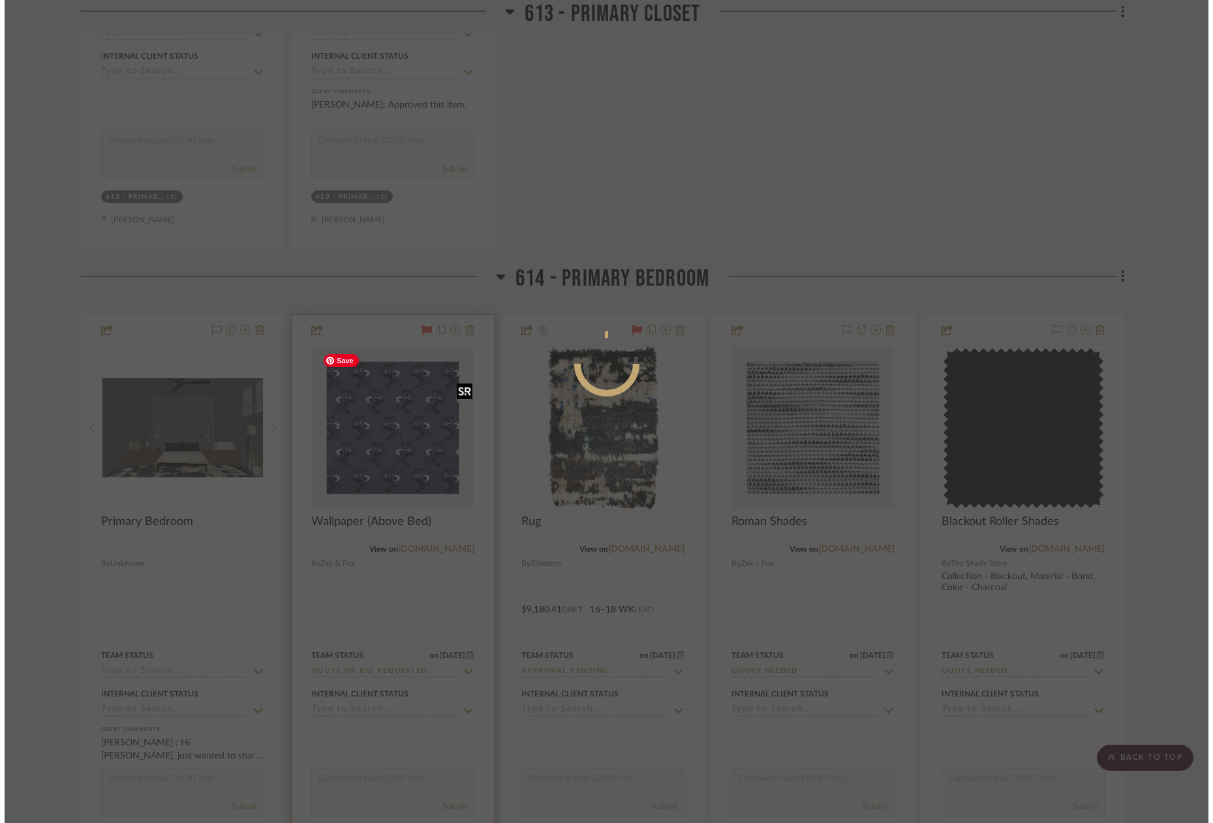
scroll to position [0, 0]
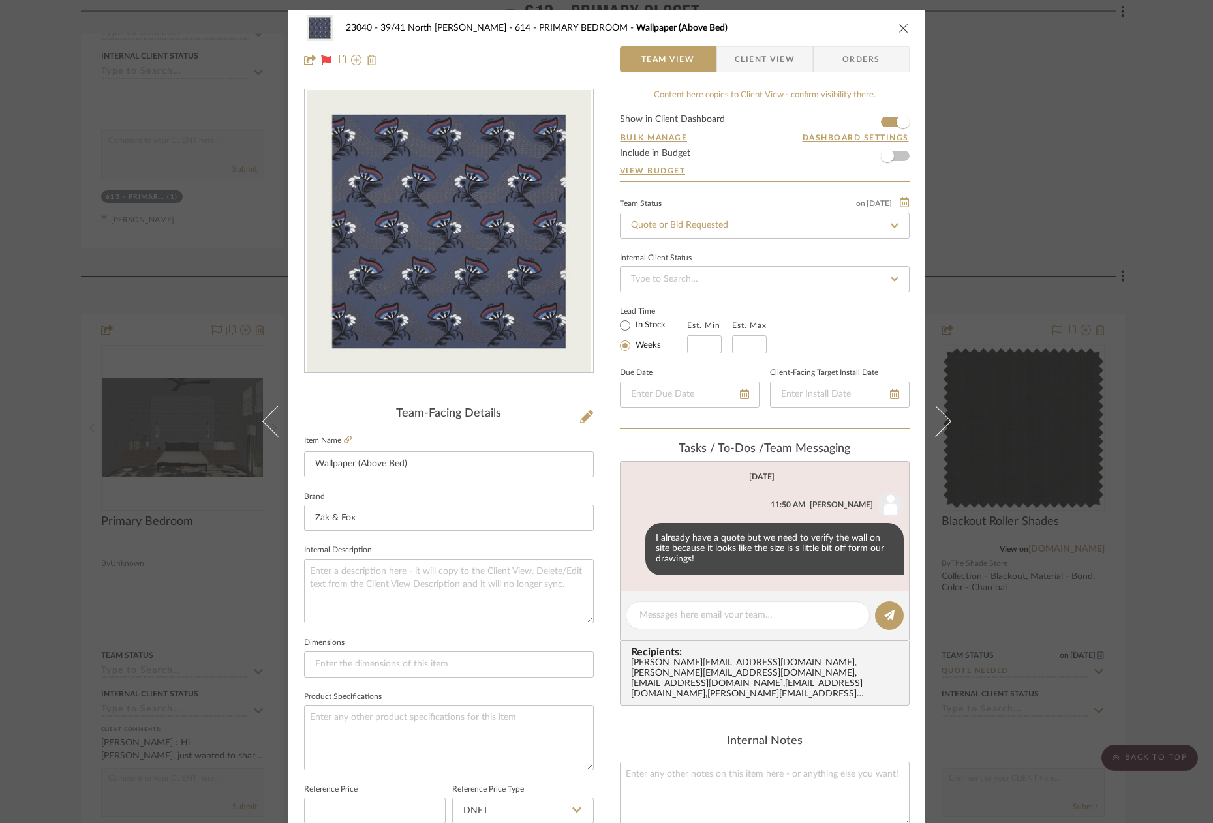
click at [759, 68] on span "Client View" at bounding box center [765, 59] width 60 height 26
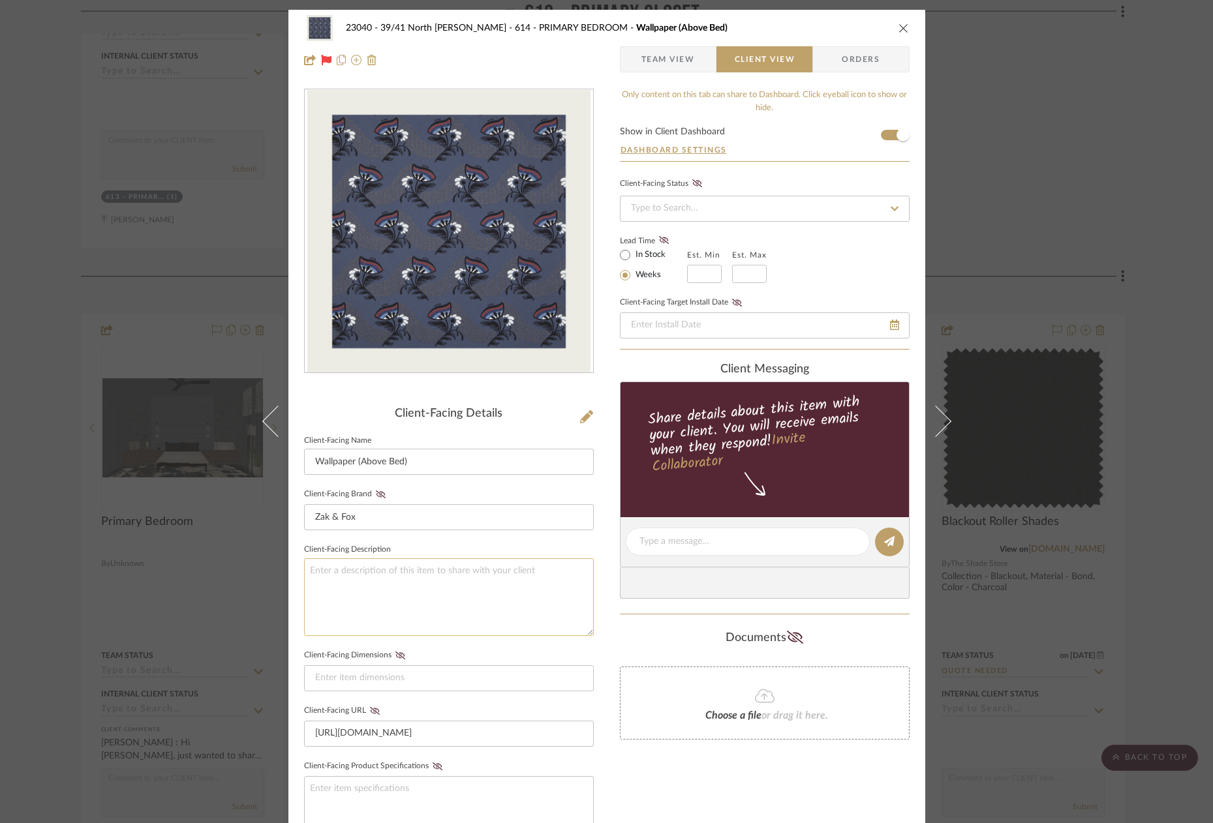
click at [454, 585] on textarea at bounding box center [449, 598] width 290 height 78
click at [1100, 179] on div "23040 - 39/41 North Moore - Weissmann 614 - PRIMARY BEDROOM Wallpaper (Above Be…" at bounding box center [606, 411] width 1213 height 823
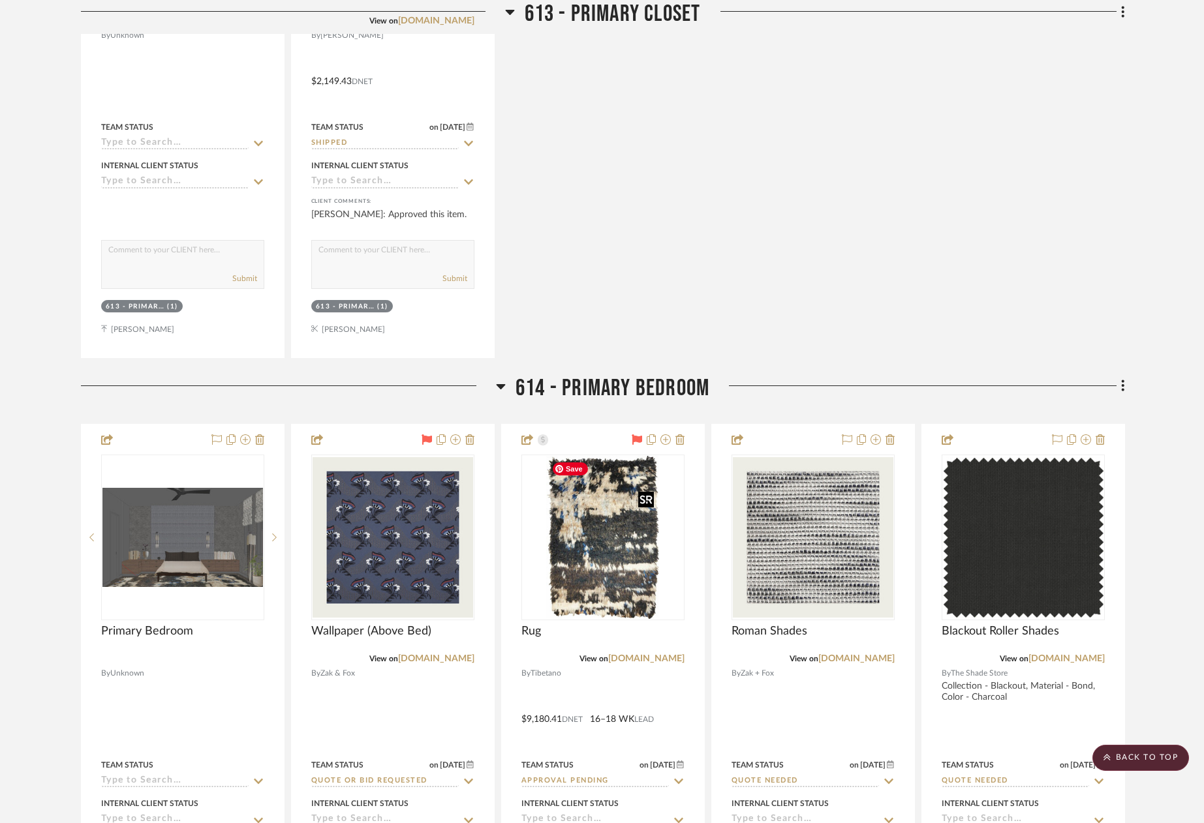
scroll to position [6394, 0]
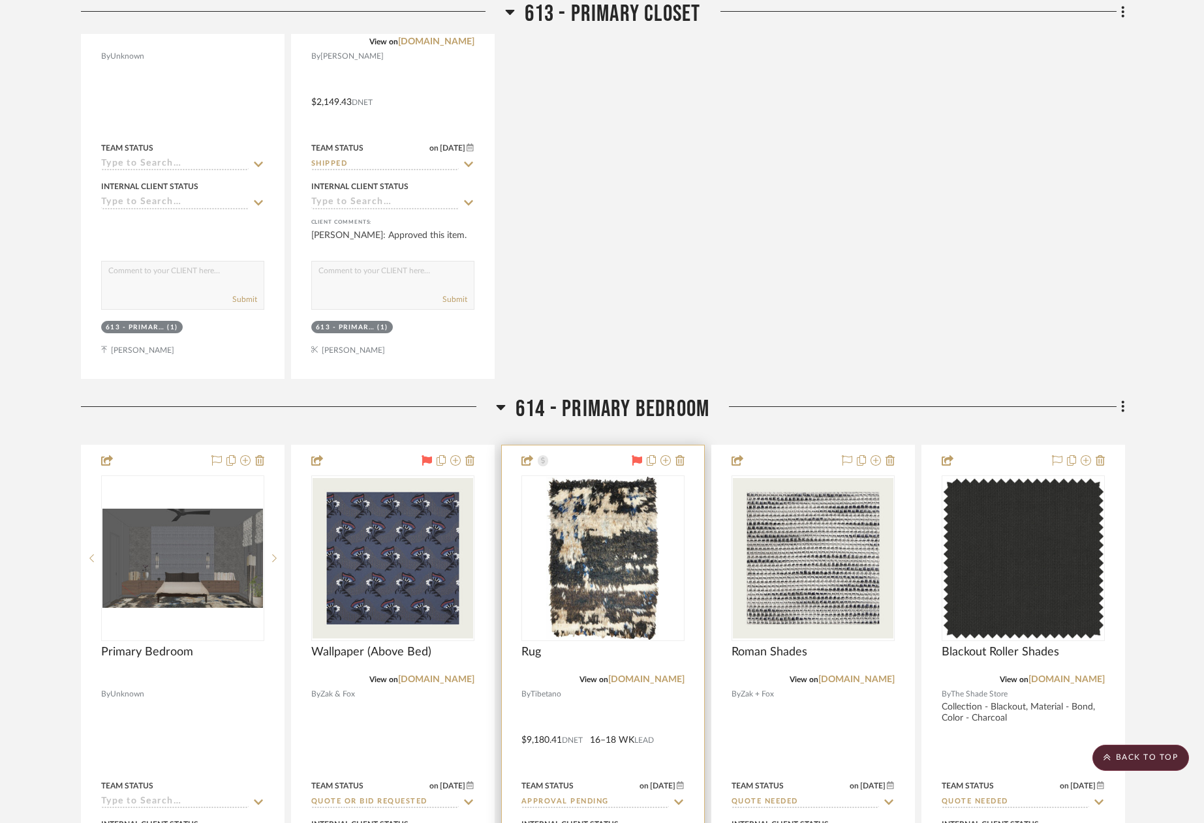
click at [634, 457] on icon at bounding box center [637, 460] width 10 height 10
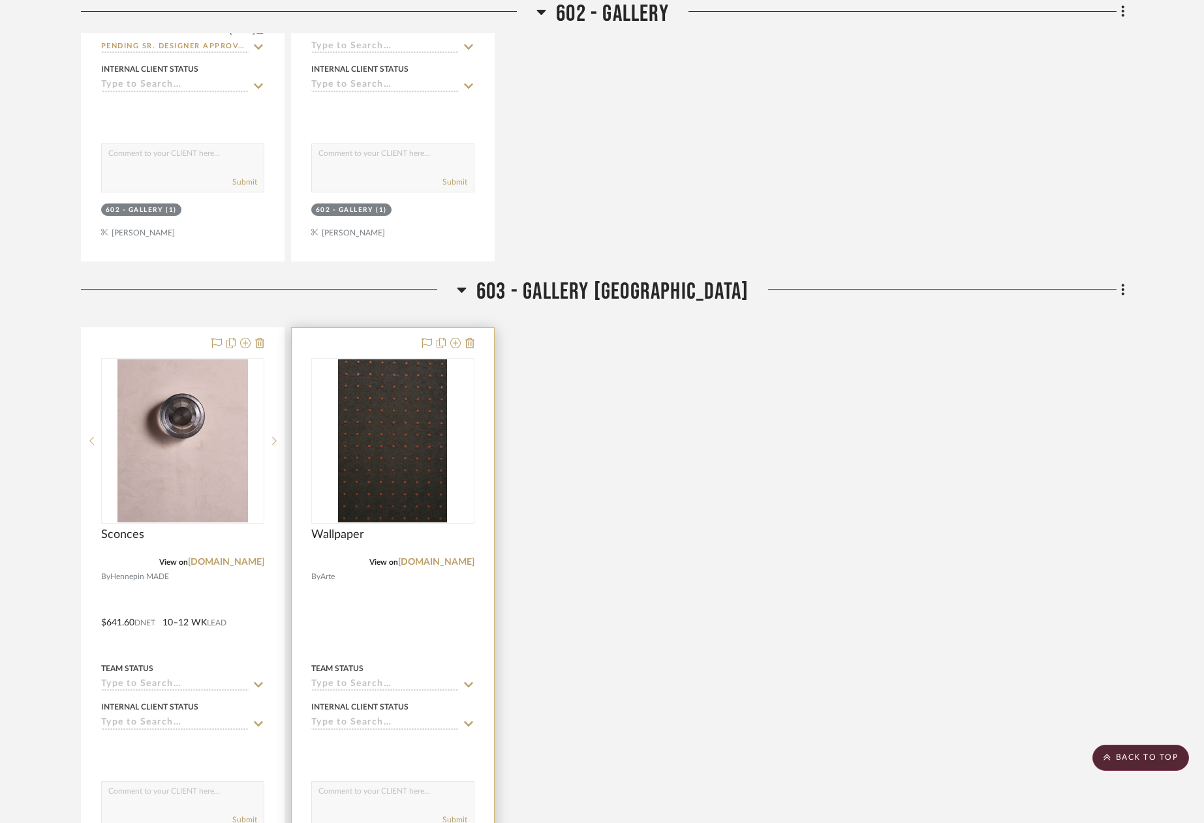
scroll to position [1696, 0]
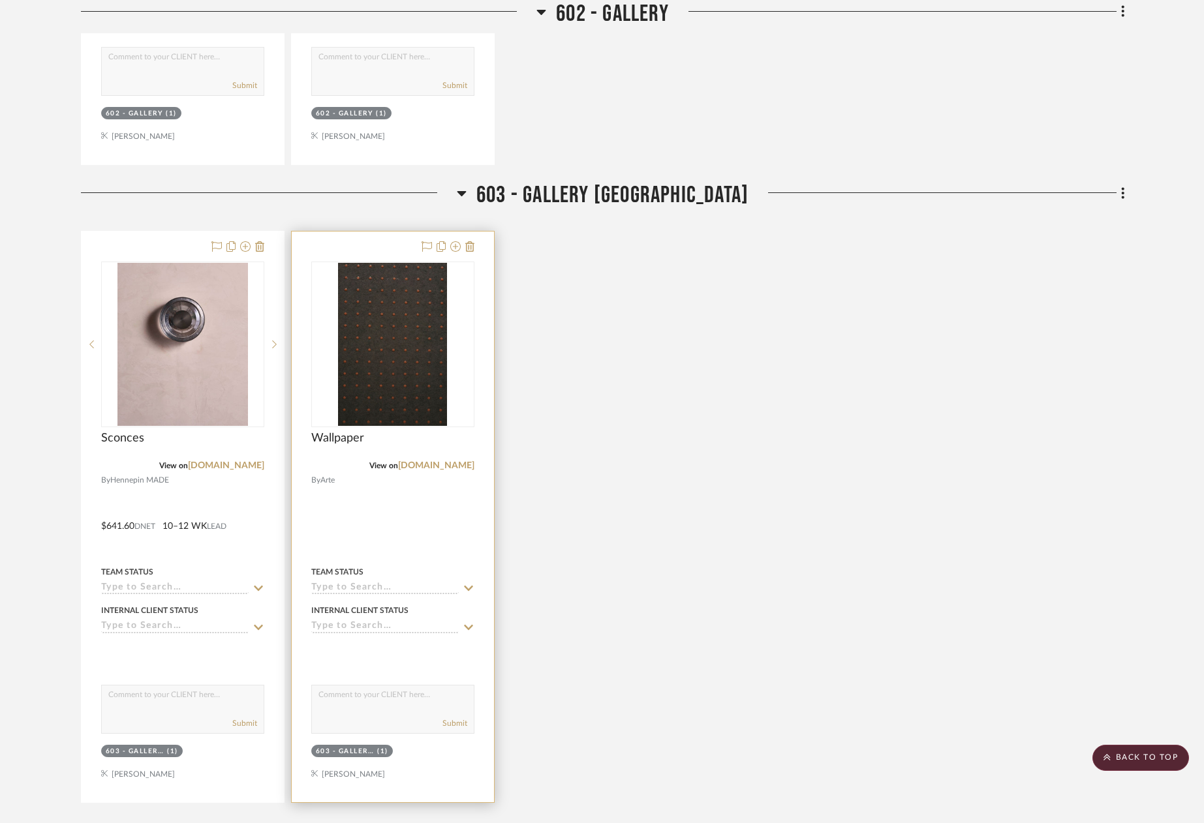
click at [469, 589] on icon at bounding box center [468, 588] width 9 height 5
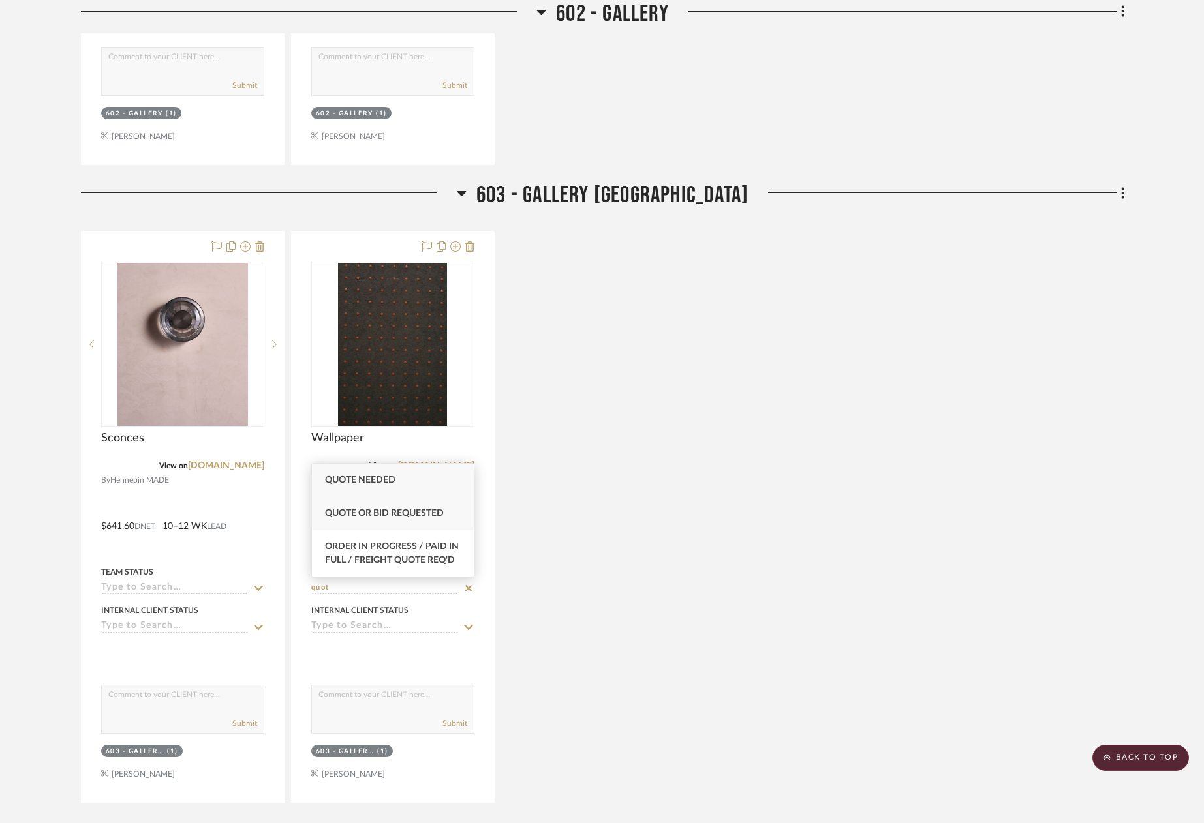
type input "quot"
click at [418, 516] on span "Quote or Bid Requested" at bounding box center [384, 513] width 119 height 9
type input "[DATE]"
type input "Quote or Bid Requested"
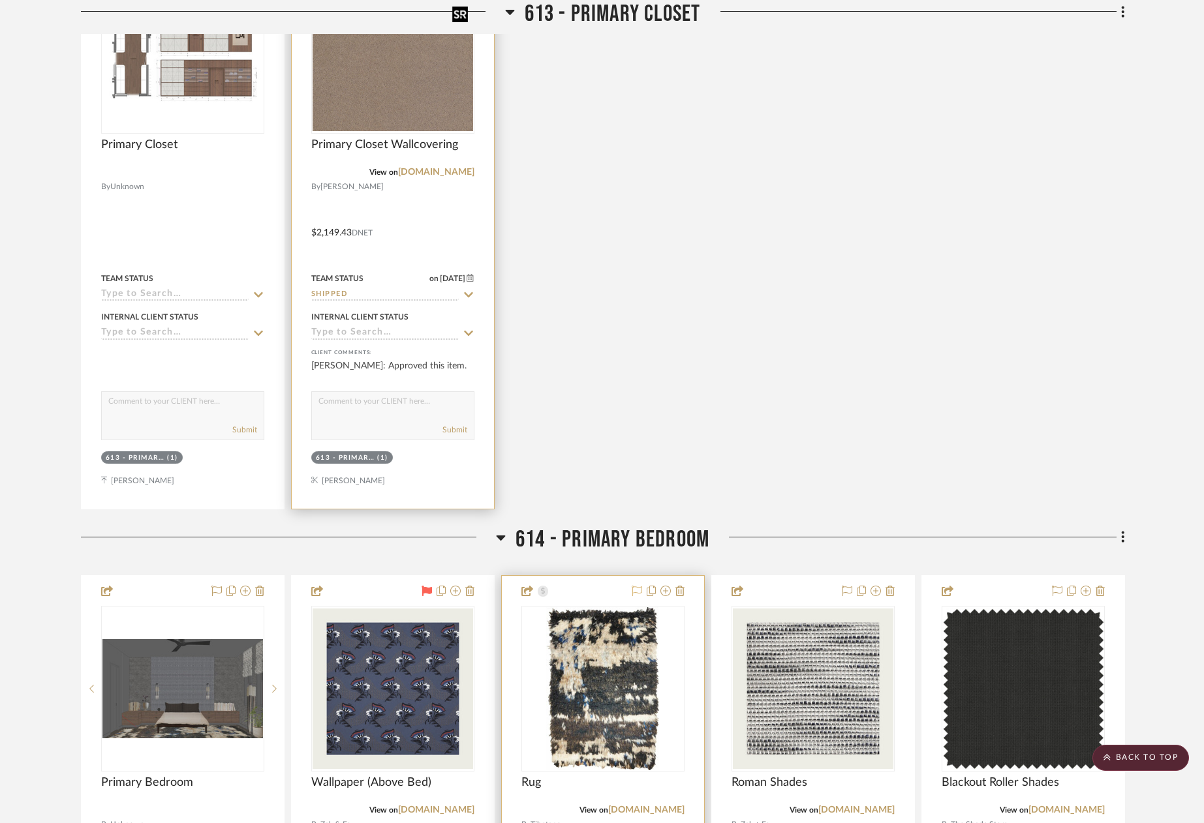
scroll to position [6655, 0]
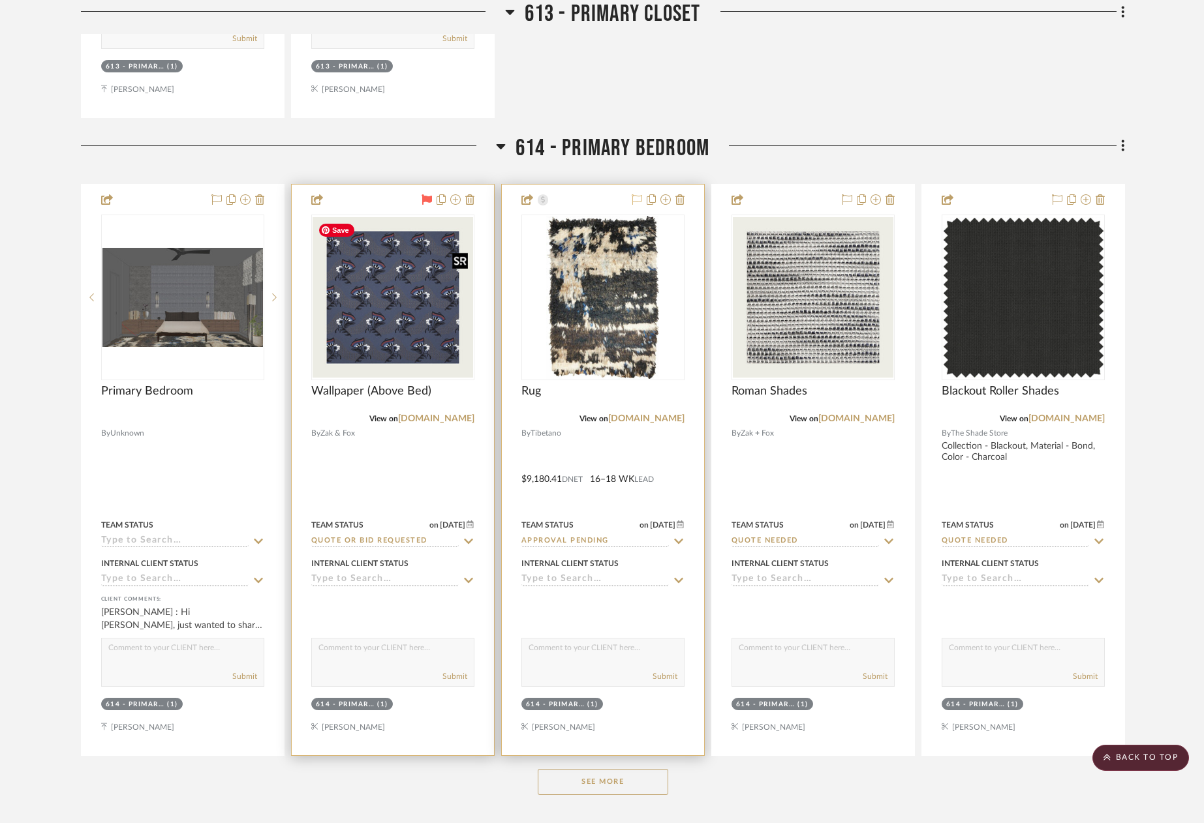
click at [413, 299] on img "0" at bounding box center [393, 297] width 161 height 161
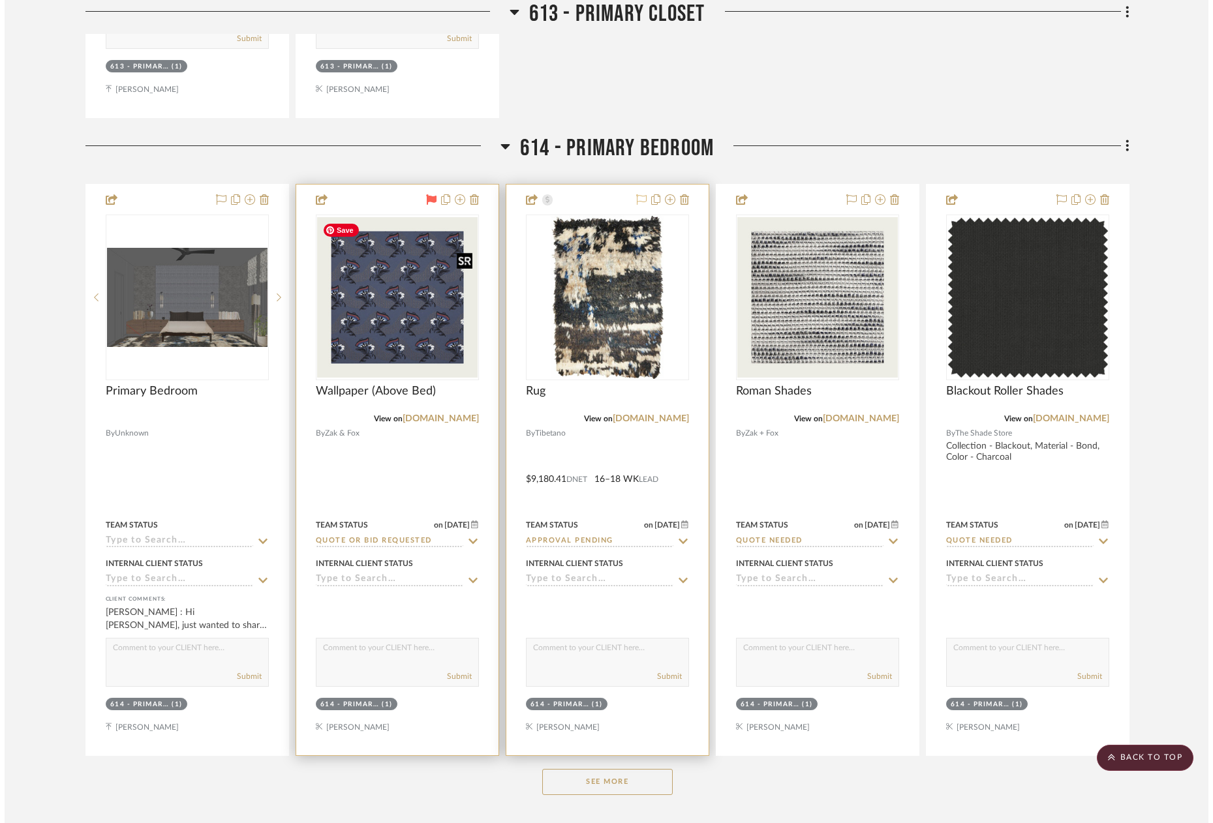
scroll to position [0, 0]
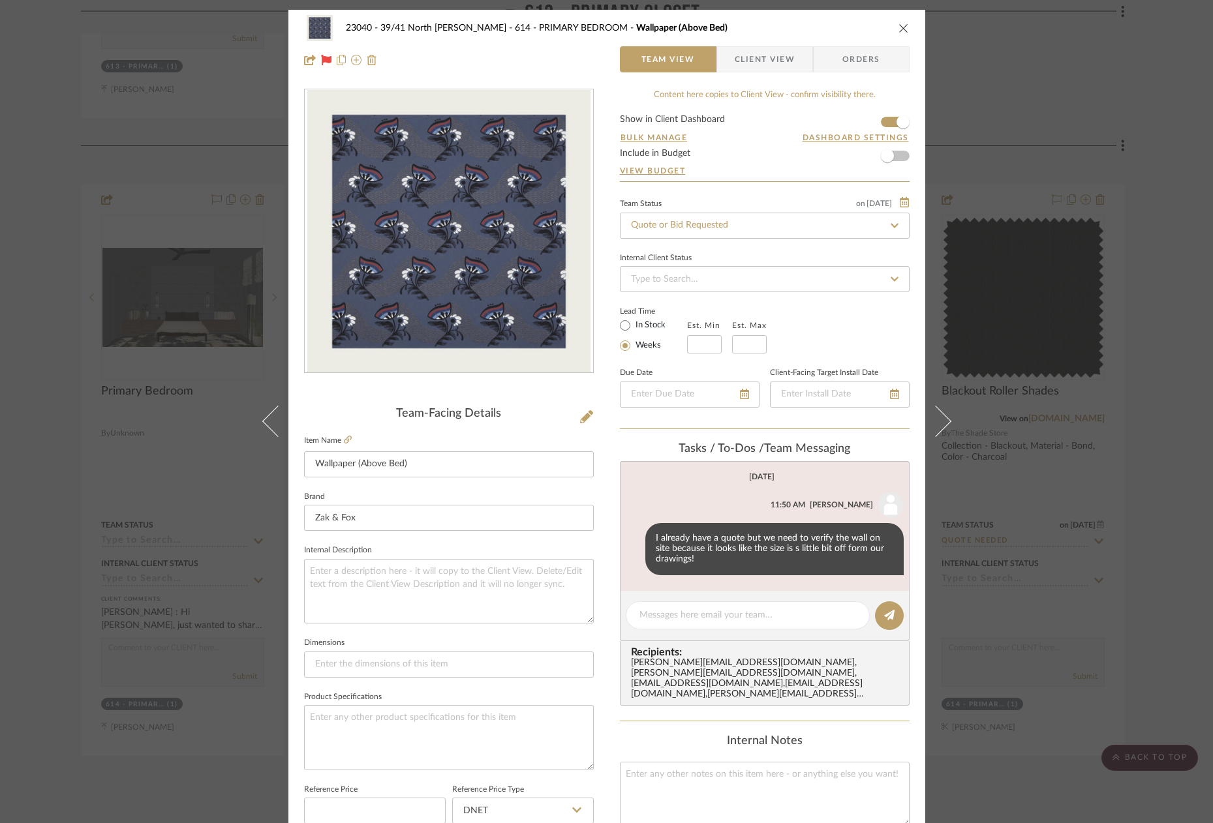
click at [1075, 136] on div "23040 - 39/41 North Moore - Weissmann 614 - PRIMARY BEDROOM Wallpaper (Above Be…" at bounding box center [606, 411] width 1213 height 823
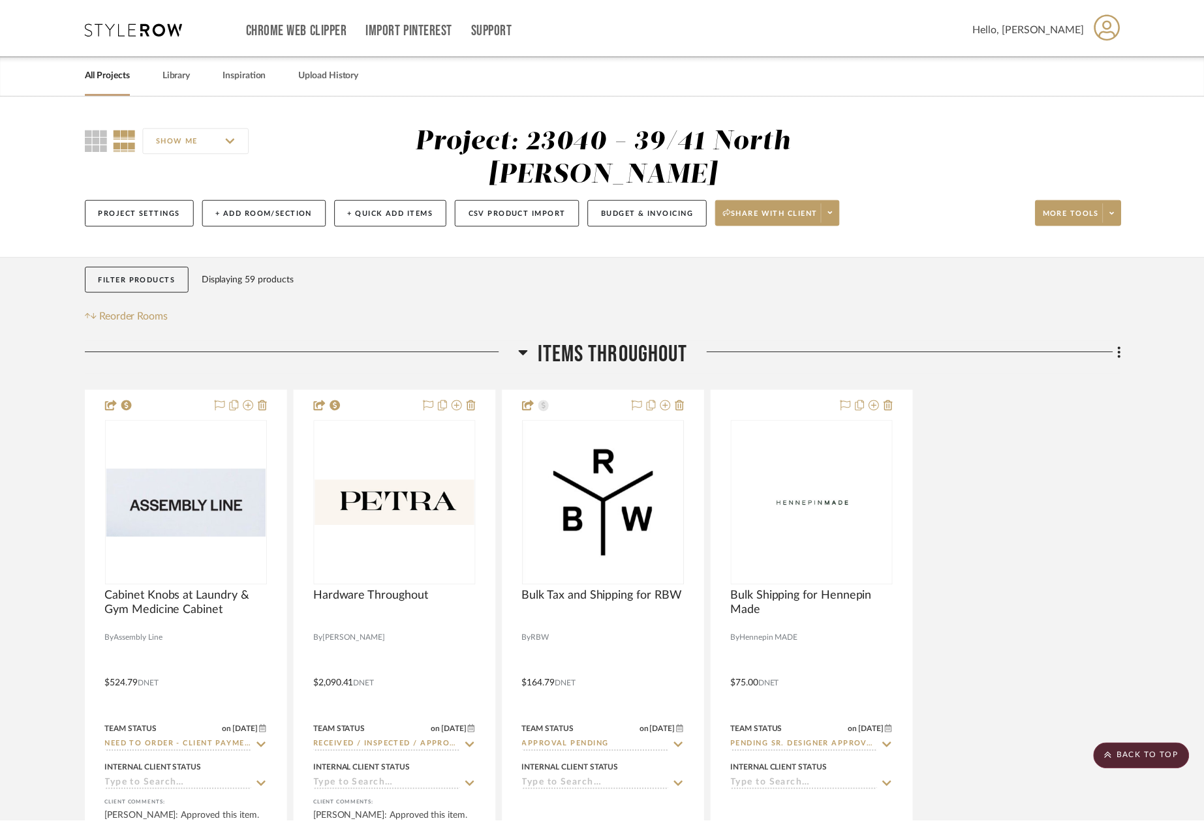
scroll to position [6655, 0]
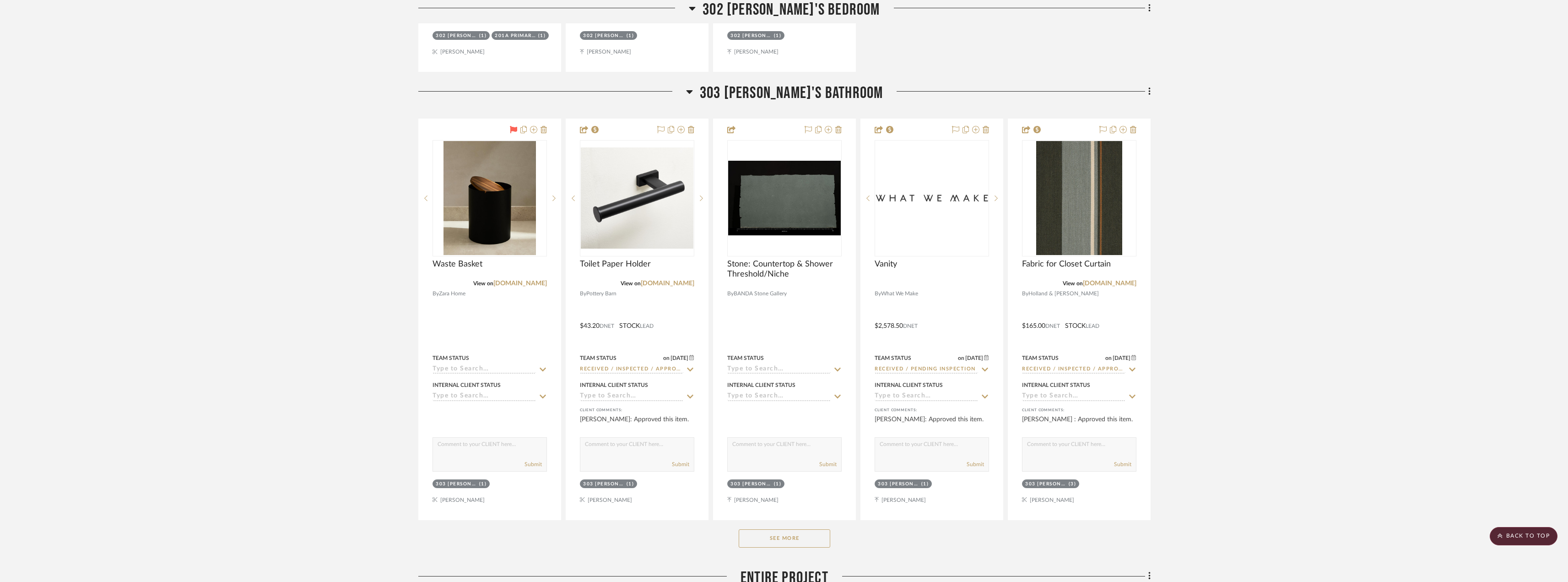
scroll to position [10325, 0]
